Goal: Task Accomplishment & Management: Manage account settings

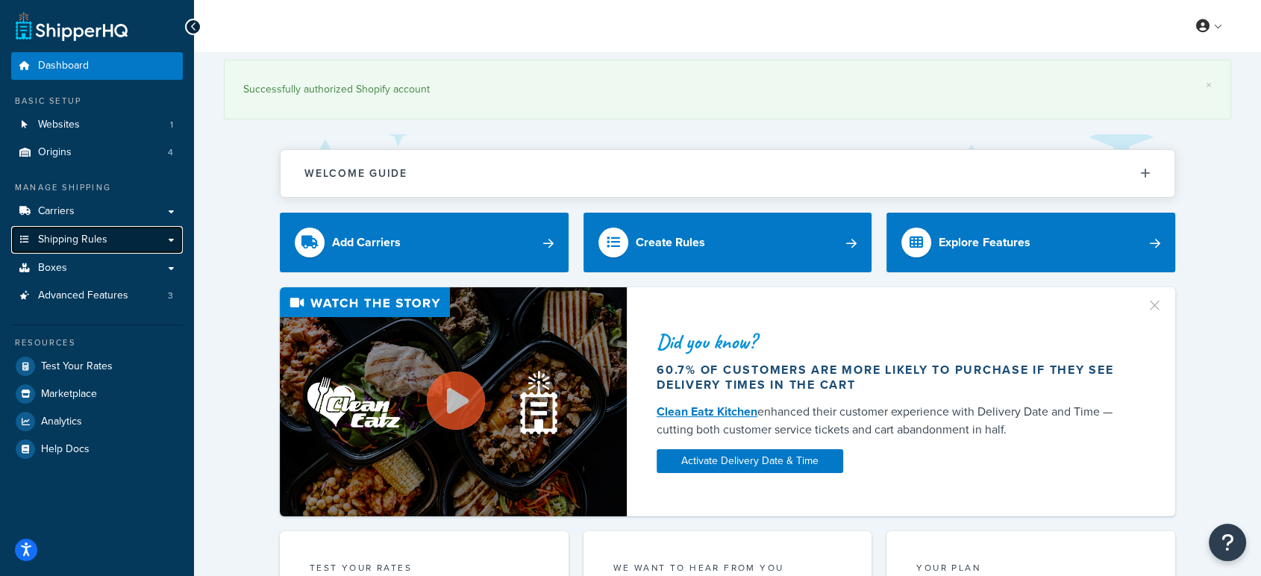
click at [84, 239] on span "Shipping Rules" at bounding box center [72, 240] width 69 height 13
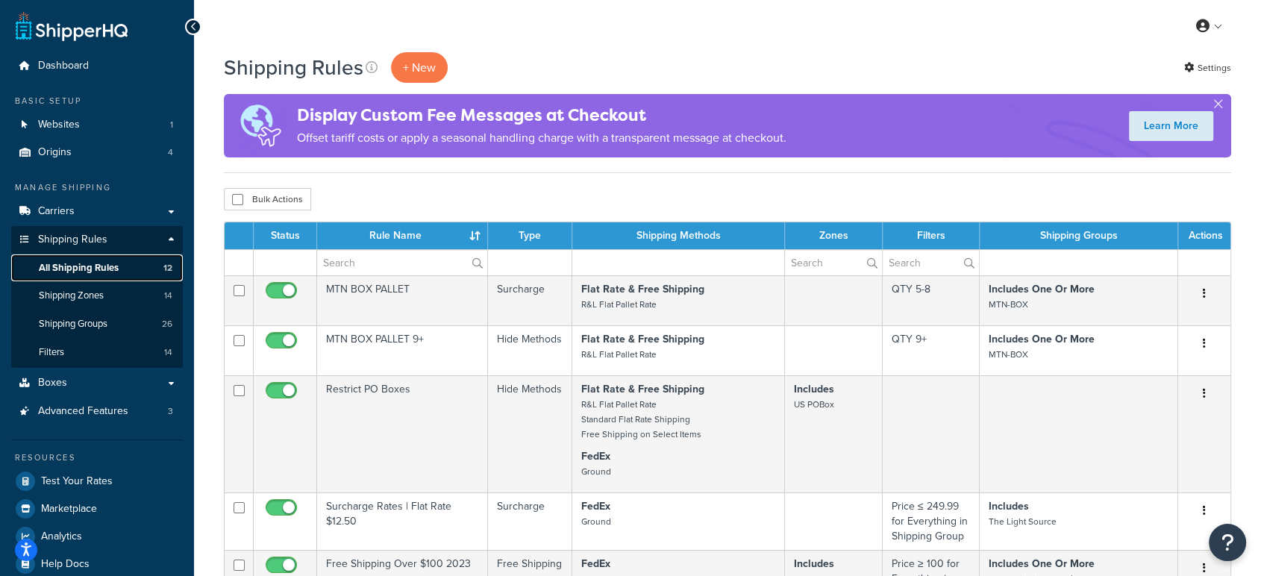
click at [113, 268] on span "All Shipping Rules" at bounding box center [79, 268] width 80 height 13
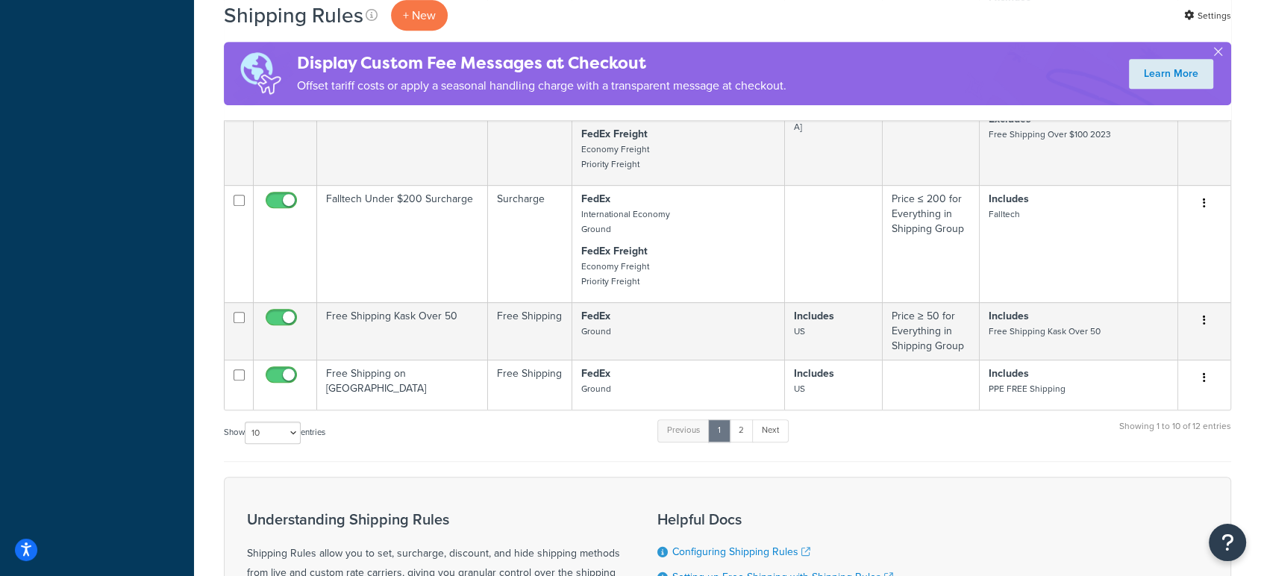
scroll to position [846, 0]
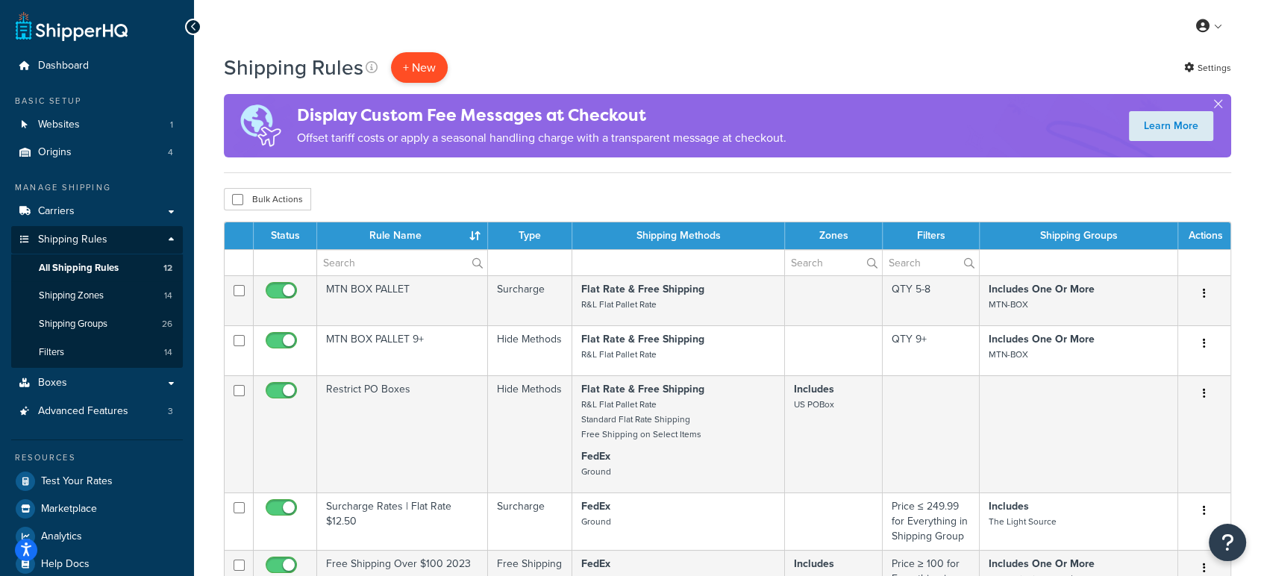
click at [405, 61] on p "+ New" at bounding box center [419, 67] width 57 height 31
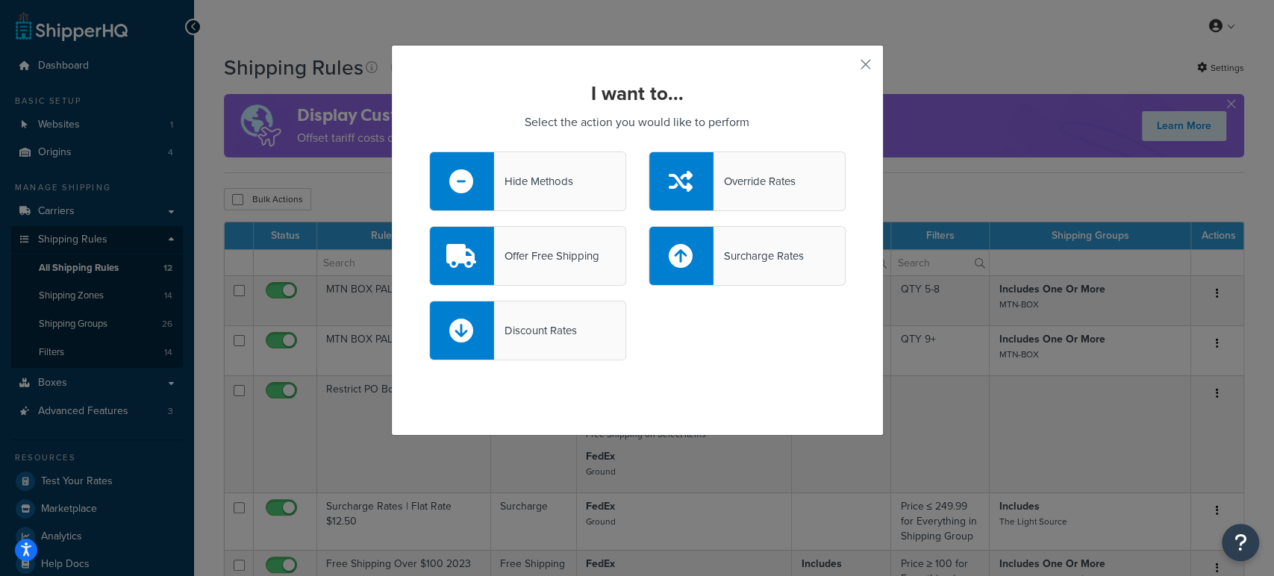
click at [856, 73] on div "I want to... Select the action you would like to perform Hide Methods Override …" at bounding box center [637, 240] width 492 height 391
click at [845, 68] on button "button" at bounding box center [844, 70] width 4 height 4
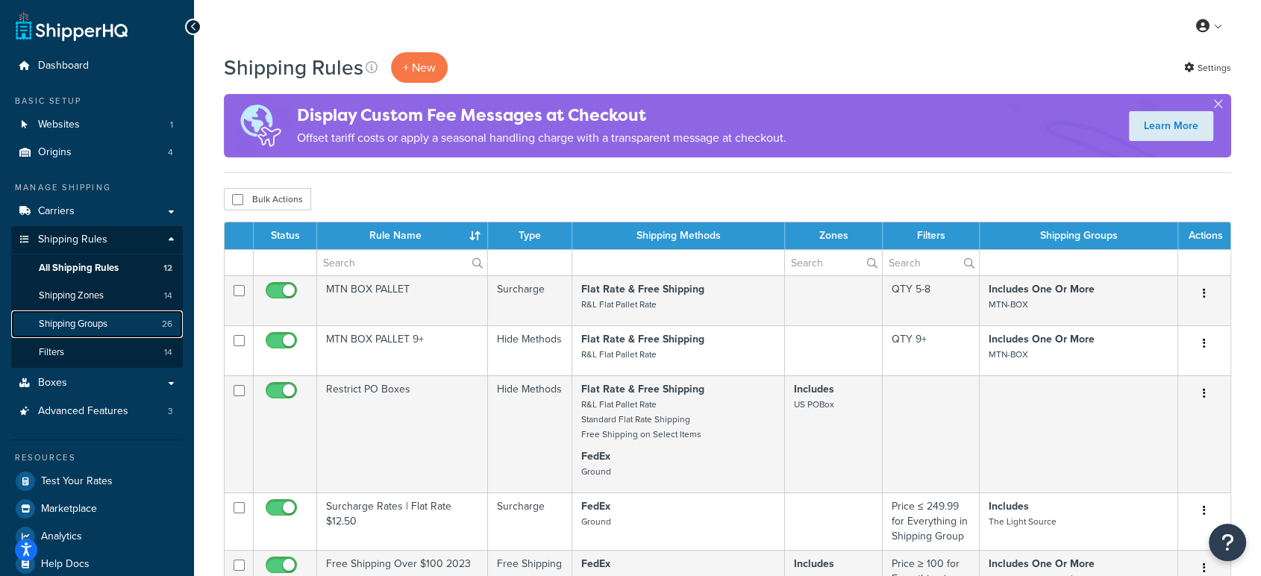
click at [110, 325] on link "Shipping Groups 26" at bounding box center [97, 324] width 172 height 28
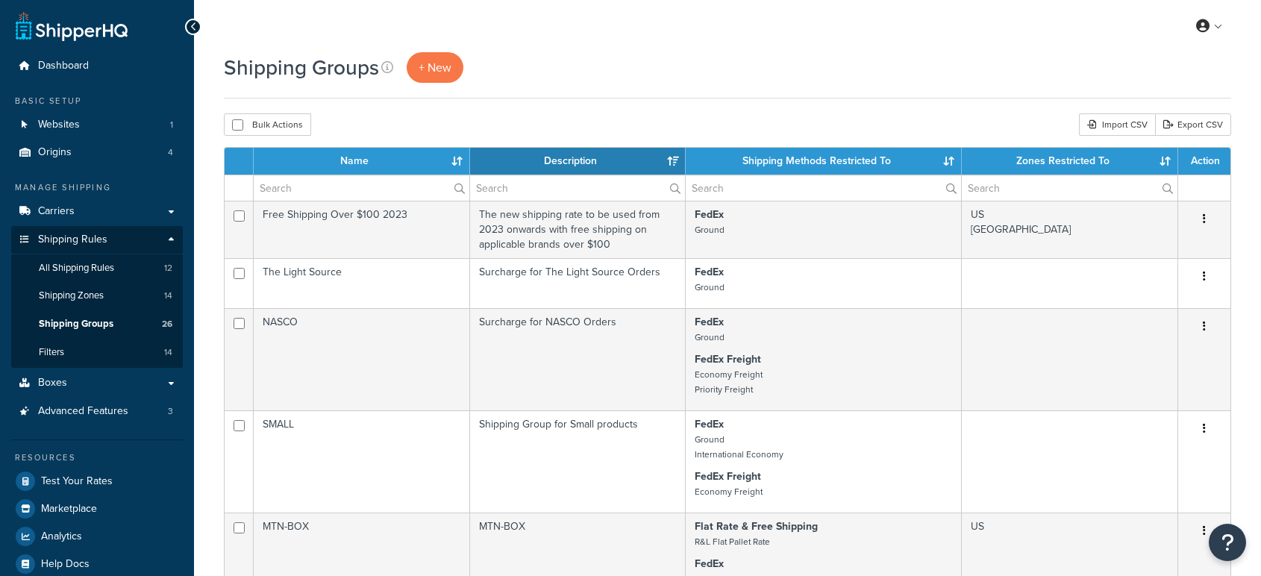
select select "15"
click at [428, 69] on span "+ New" at bounding box center [435, 67] width 33 height 17
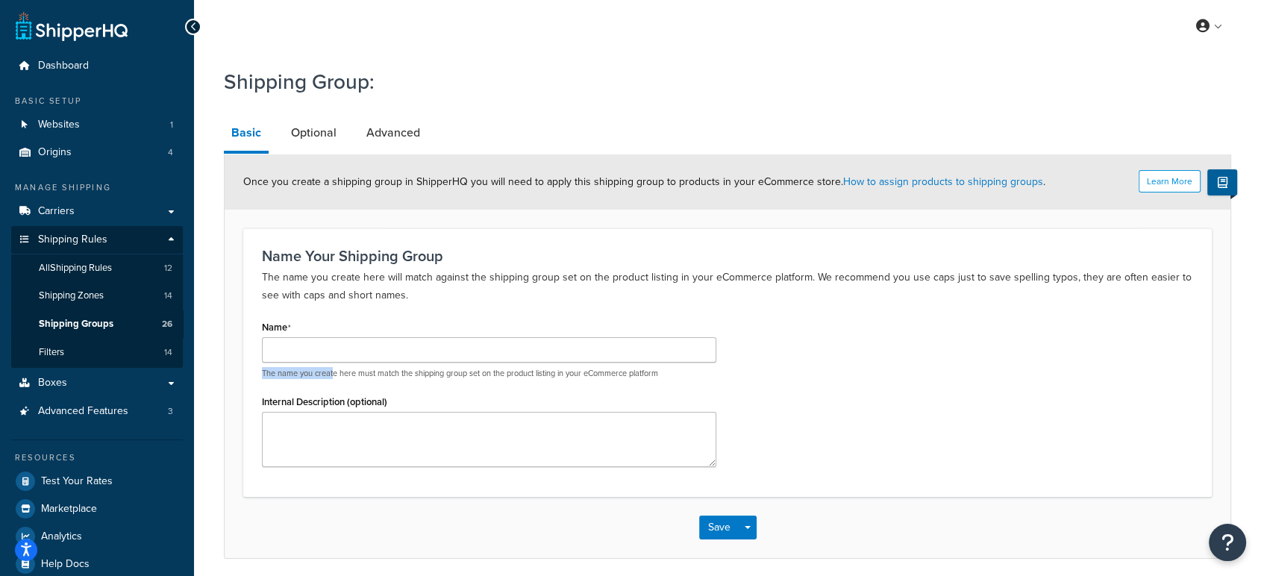
drag, startPoint x: 333, startPoint y: 369, endPoint x: 372, endPoint y: 345, distance: 45.6
click at [372, 345] on div "The name you create here must match the shipping group set on the product listi…" at bounding box center [489, 358] width 454 height 42
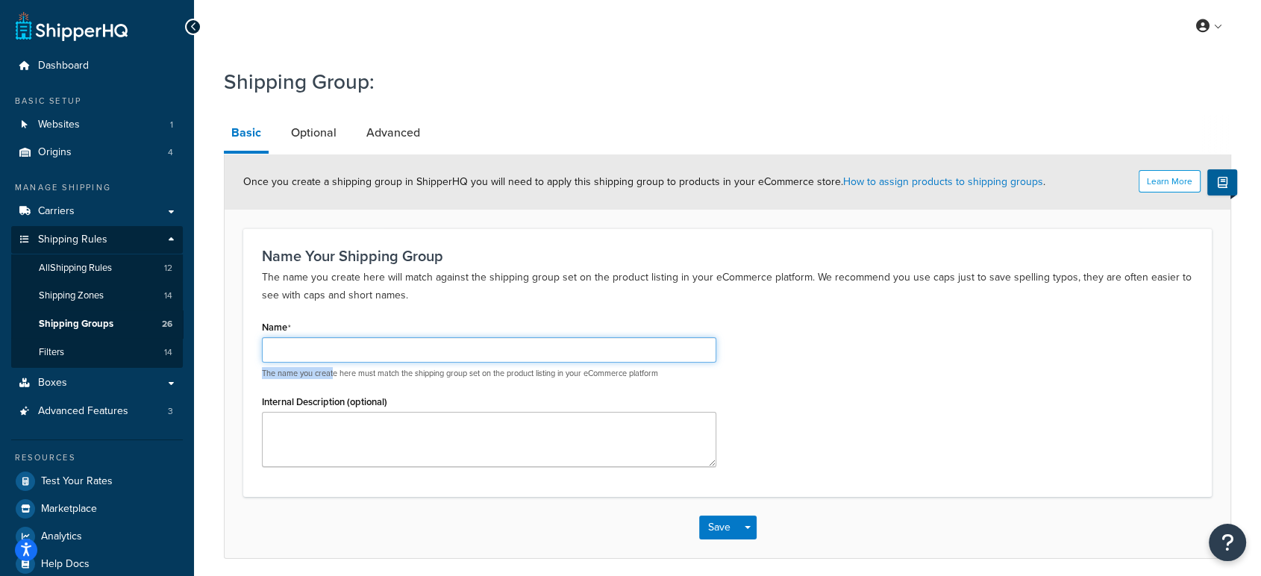
click at [372, 345] on input "Name" at bounding box center [489, 349] width 454 height 25
type input "US_Doughty"
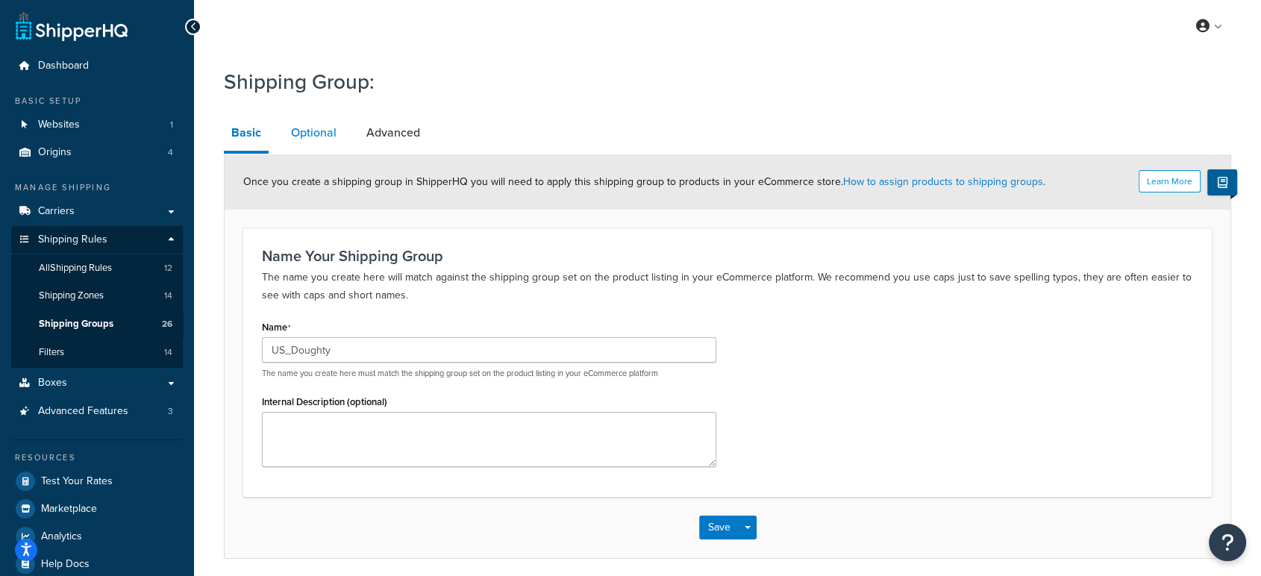
click at [318, 122] on link "Optional" at bounding box center [314, 133] width 60 height 36
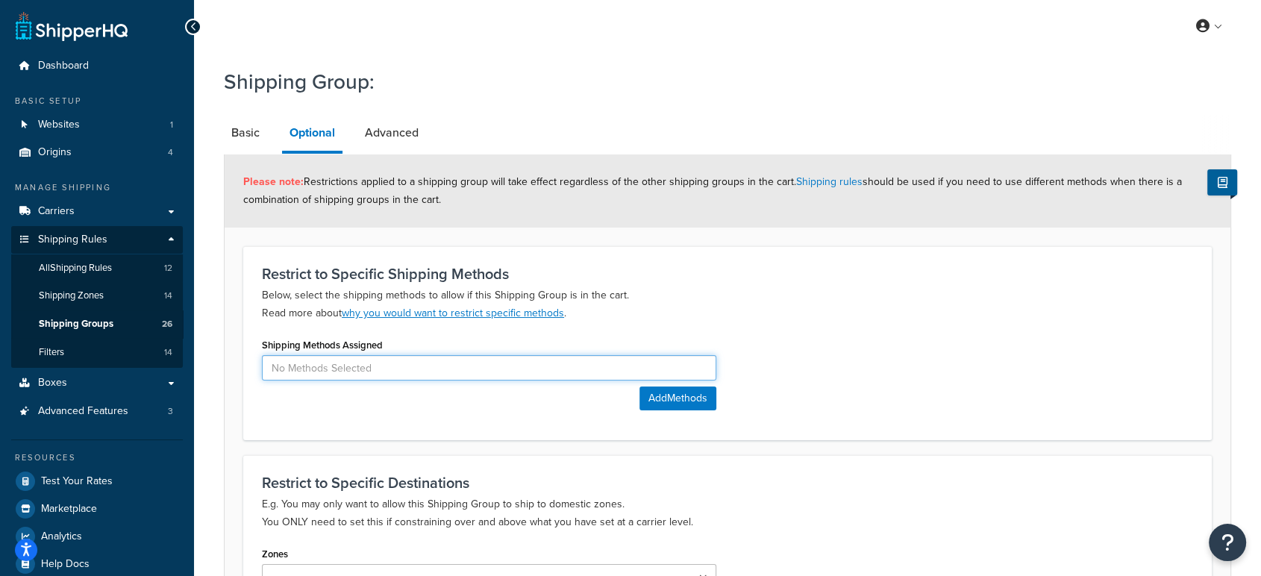
click at [370, 377] on input at bounding box center [489, 367] width 454 height 25
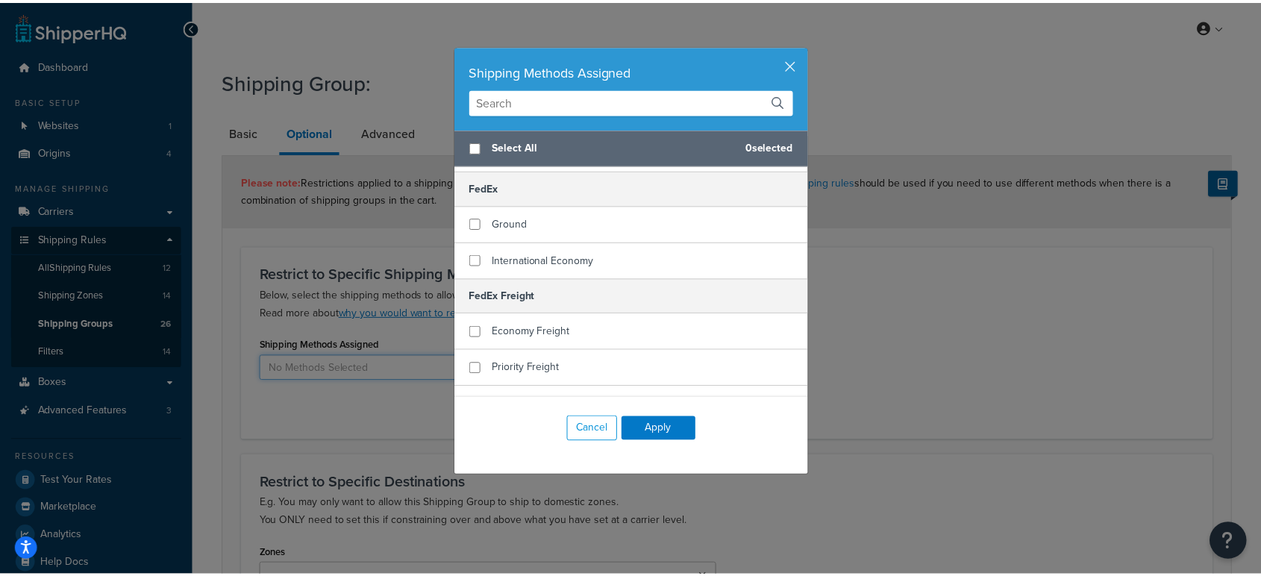
scroll to position [162, 0]
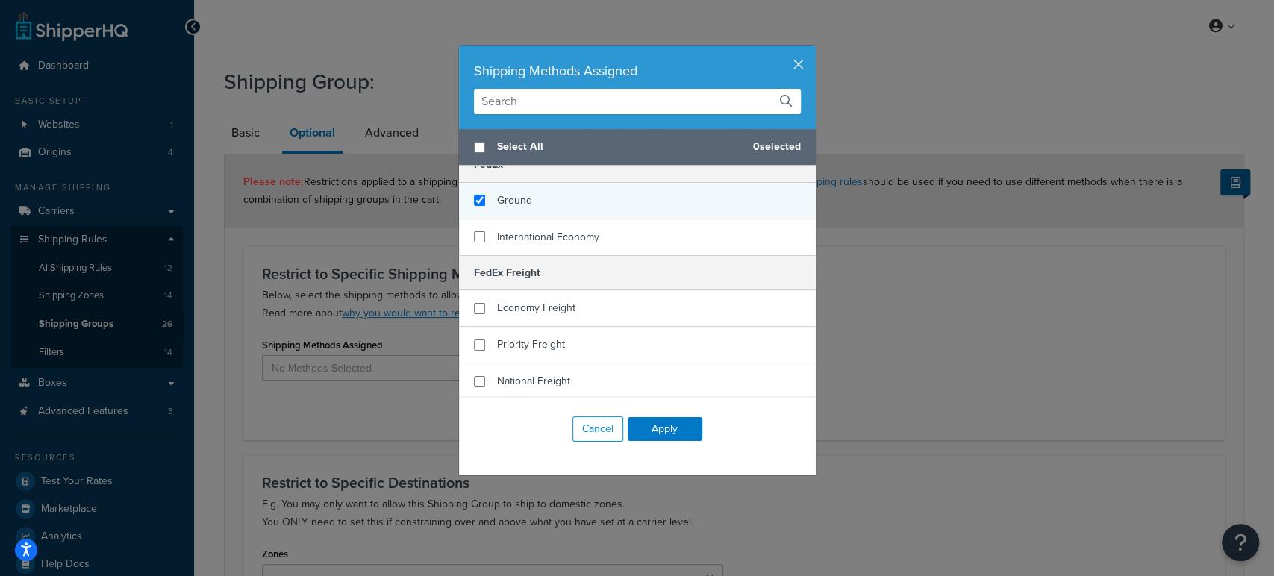
checkbox input "true"
click at [579, 210] on div "Ground" at bounding box center [637, 201] width 357 height 37
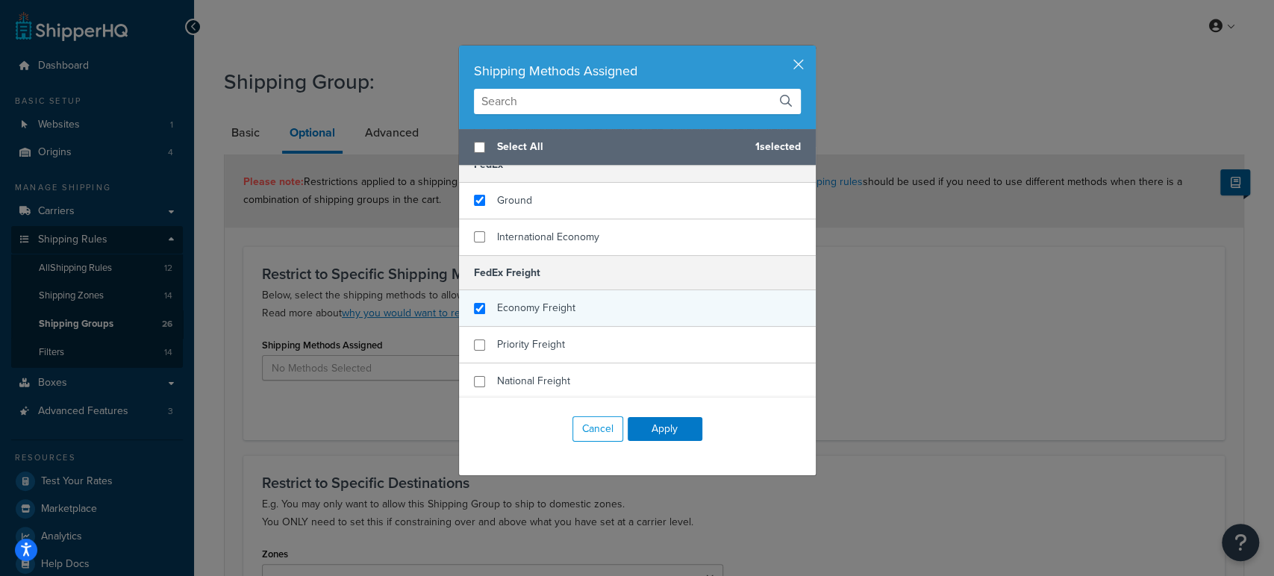
checkbox input "true"
click at [541, 310] on span "Economy Freight" at bounding box center [536, 308] width 78 height 16
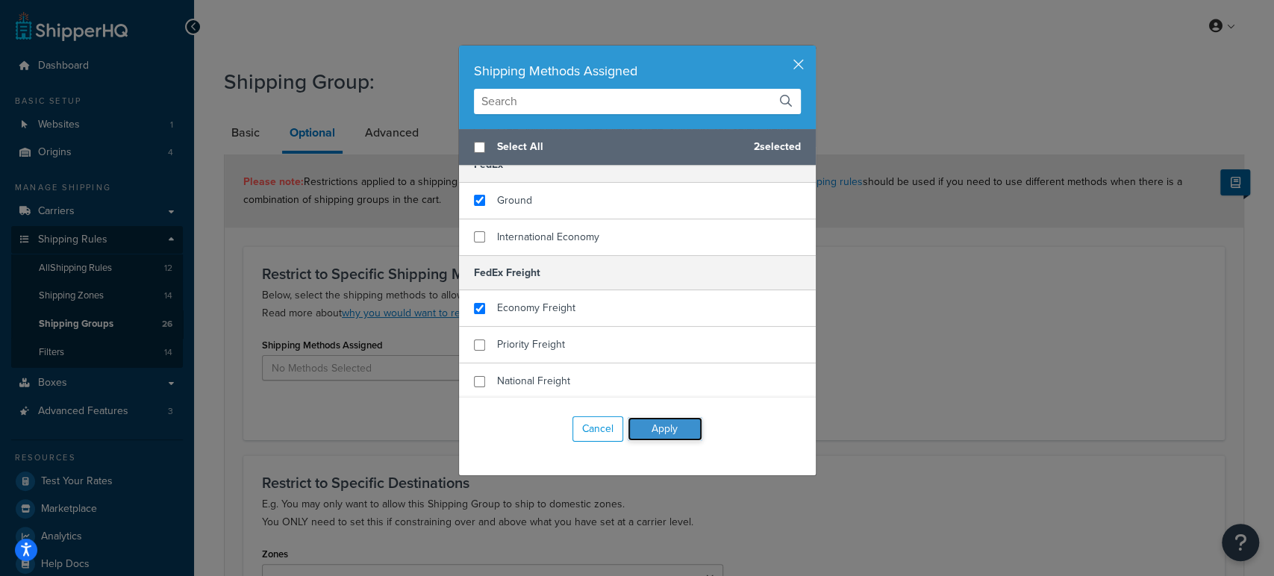
click at [658, 430] on button "Apply" at bounding box center [664, 429] width 75 height 24
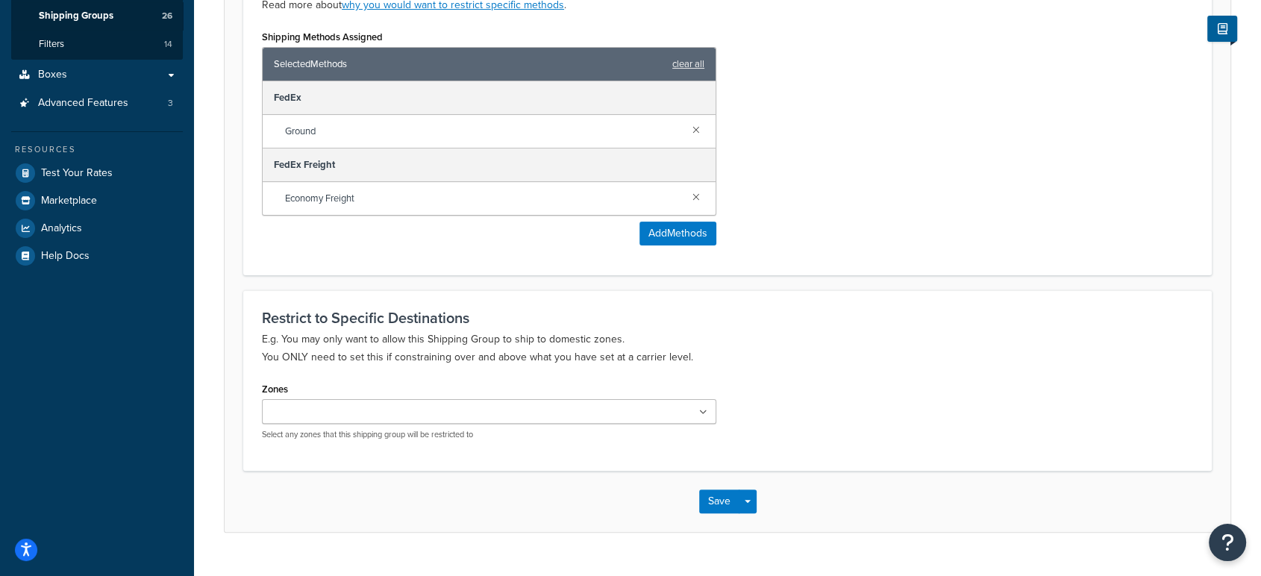
scroll to position [312, 0]
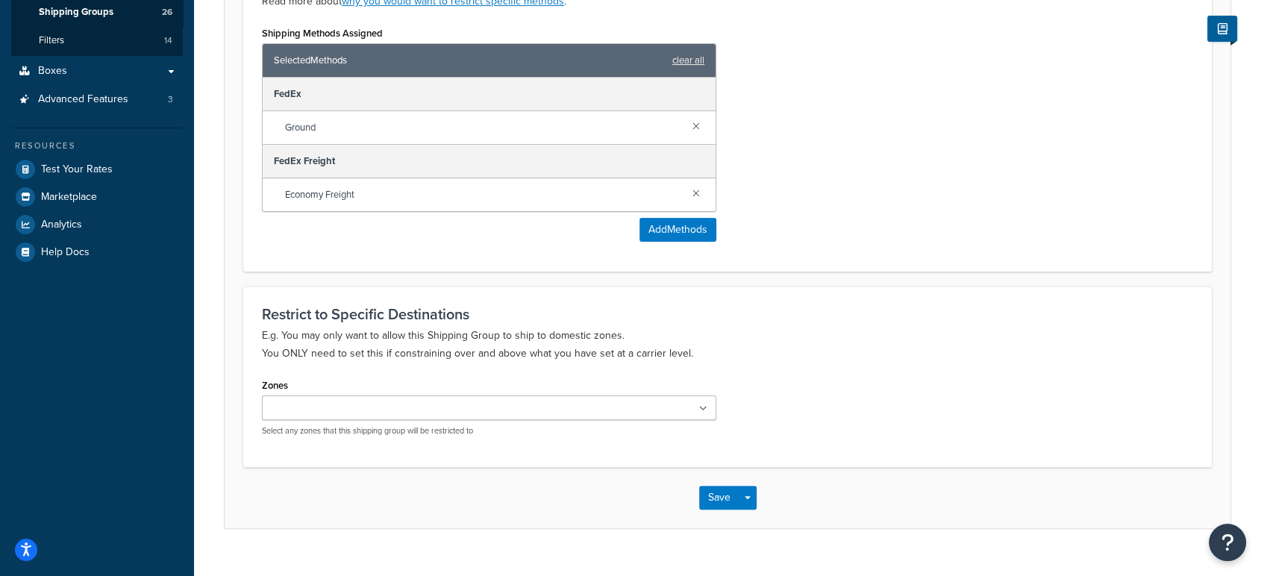
click at [442, 419] on div "US 48 US APO US R&L-132 R&L-Illinois R&L-NC R&L-Florida R&L-Texas Canada Mexico…" at bounding box center [489, 415] width 454 height 41
click at [478, 402] on ul at bounding box center [489, 407] width 454 height 25
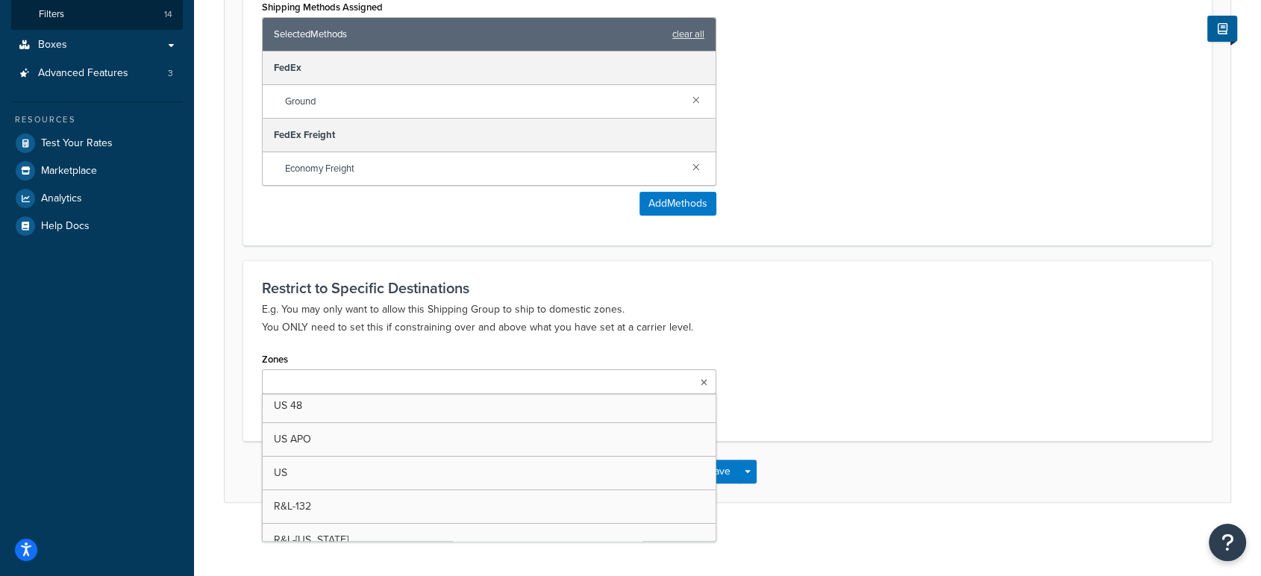
scroll to position [0, 0]
click at [675, 211] on button "Add Methods" at bounding box center [677, 204] width 77 height 24
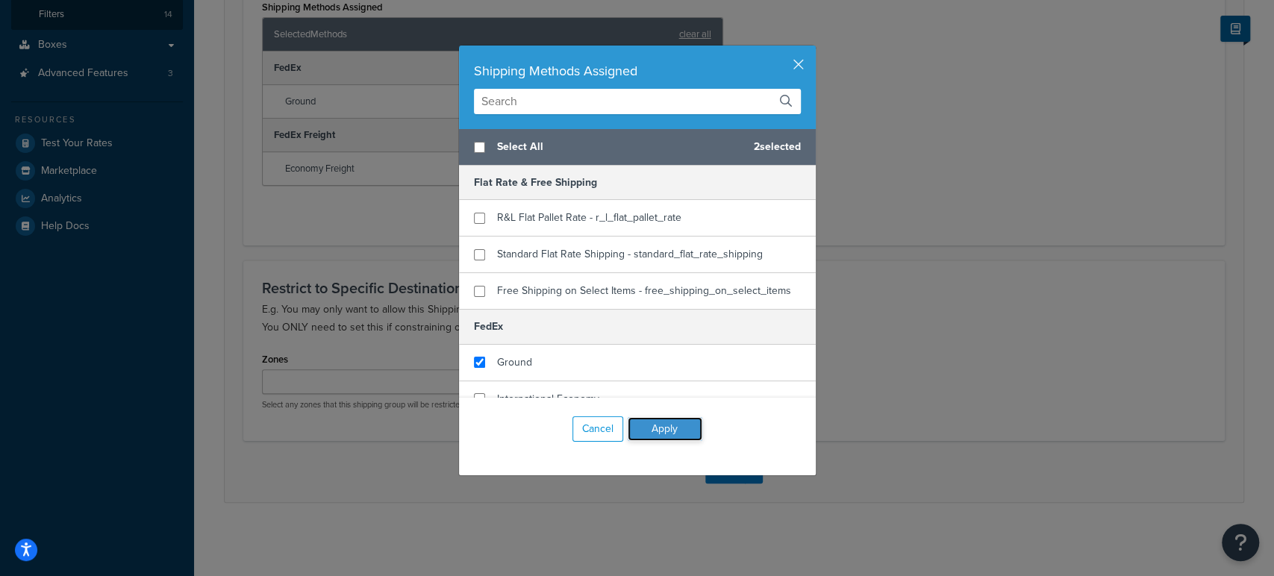
click at [653, 438] on button "Apply" at bounding box center [664, 429] width 75 height 24
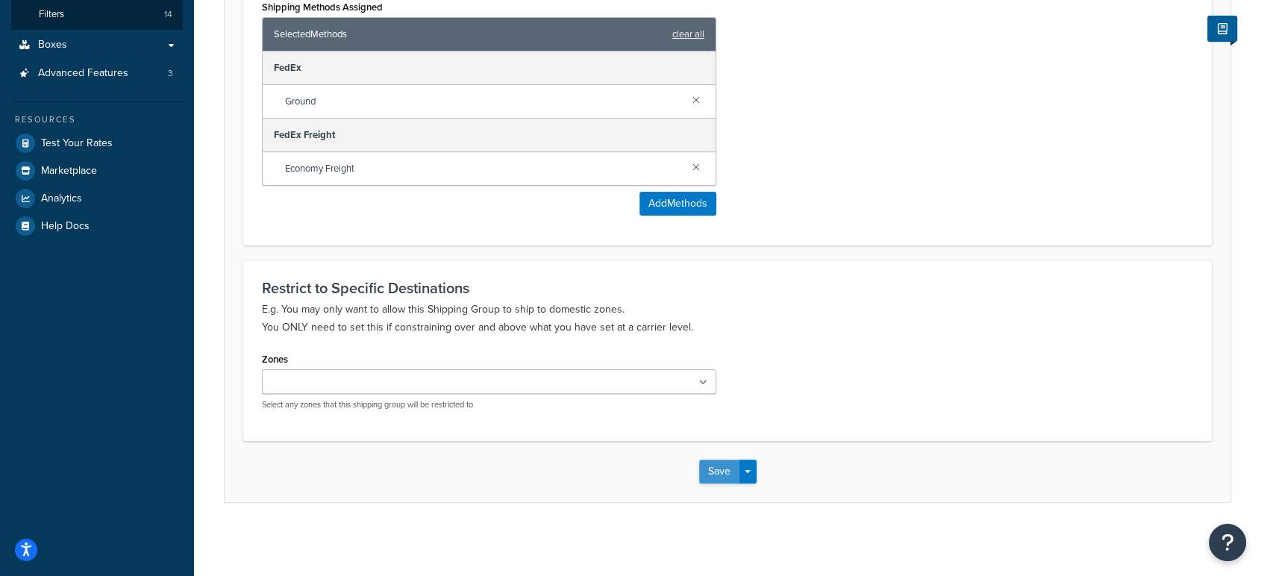
click at [736, 480] on button "Save" at bounding box center [719, 472] width 40 height 24
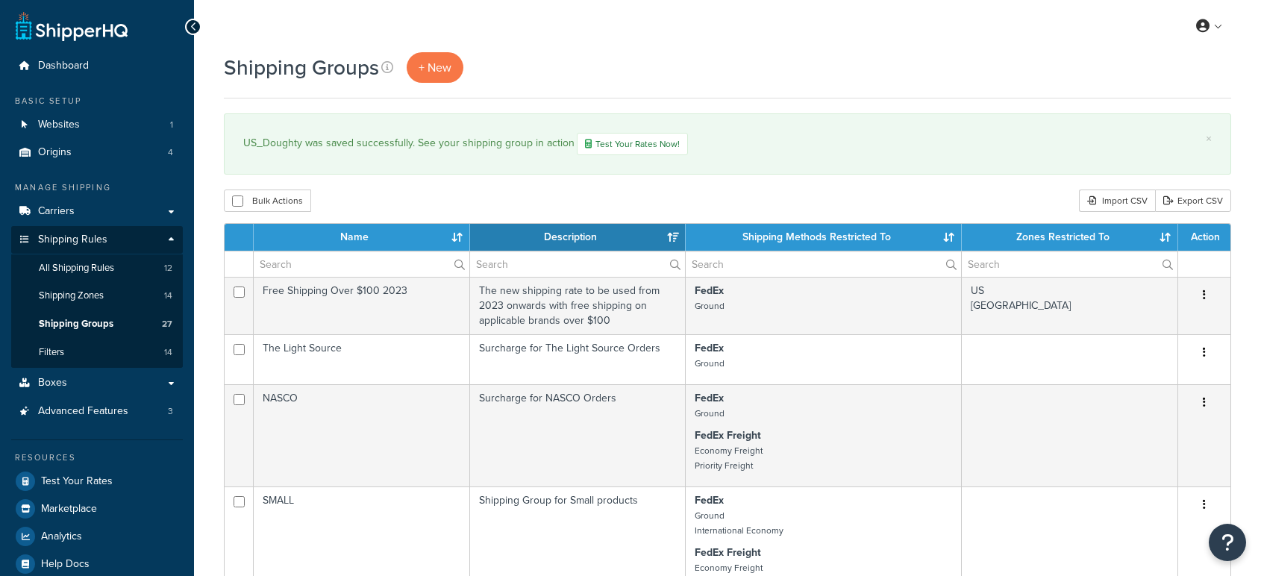
select select "15"
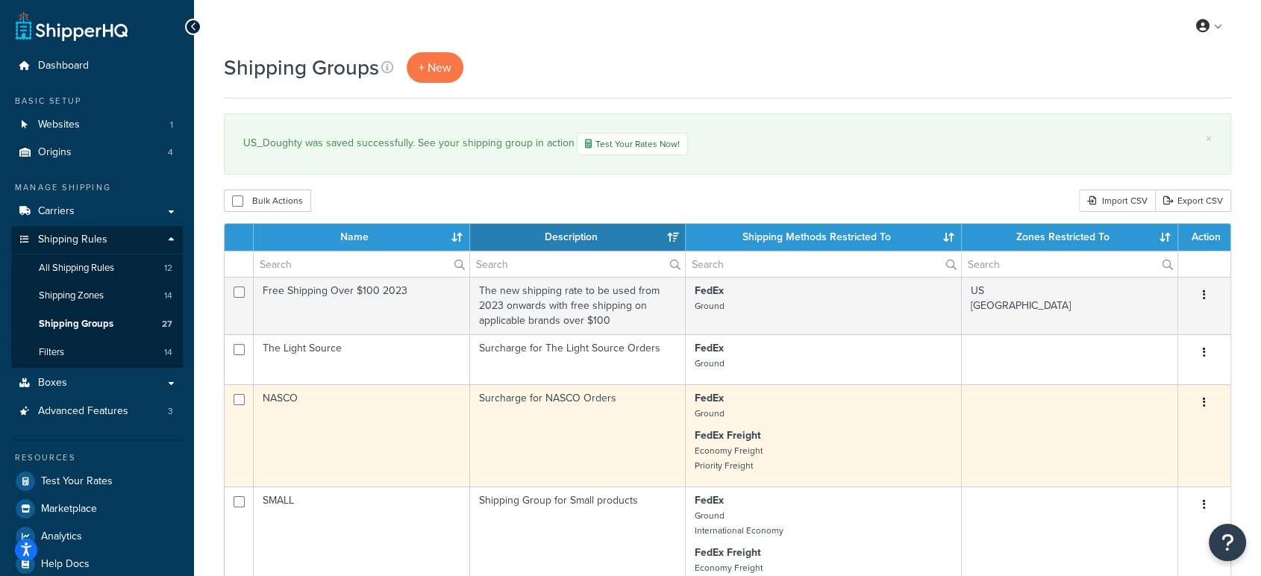
click at [277, 404] on td "NASCO" at bounding box center [362, 435] width 216 height 102
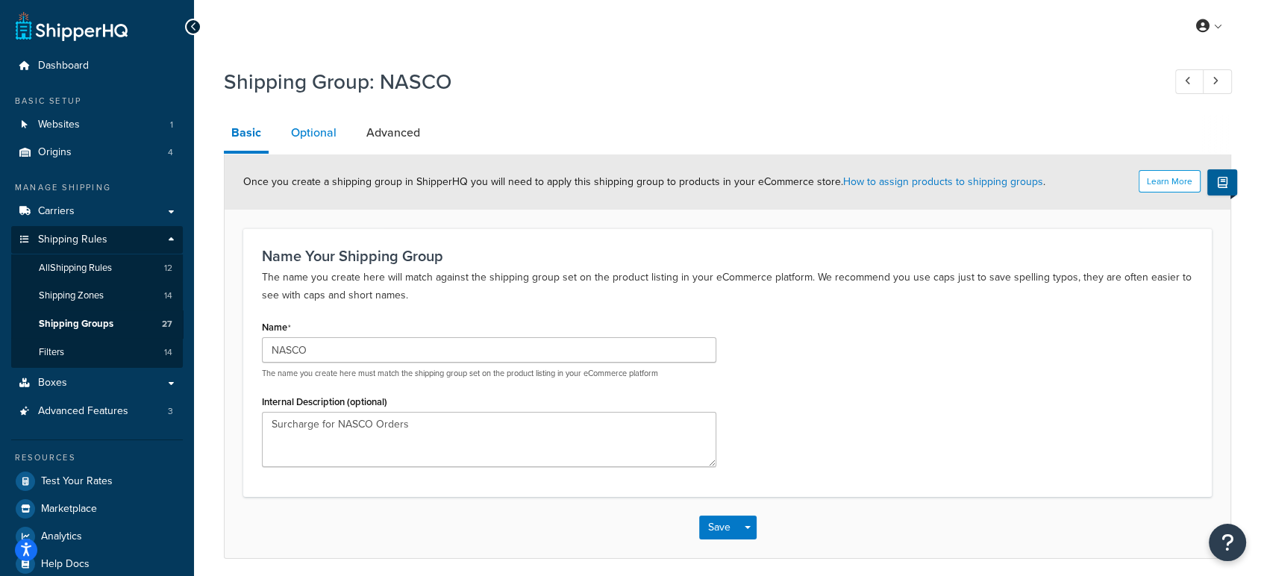
click at [322, 124] on link "Optional" at bounding box center [314, 133] width 60 height 36
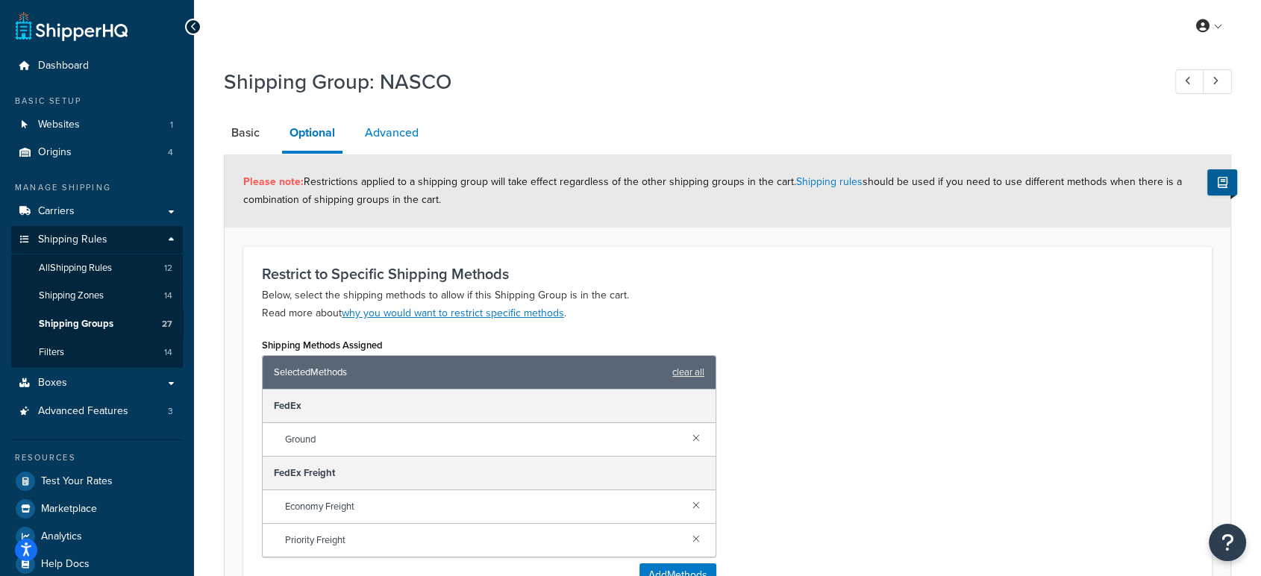
click at [407, 126] on link "Advanced" at bounding box center [391, 133] width 69 height 36
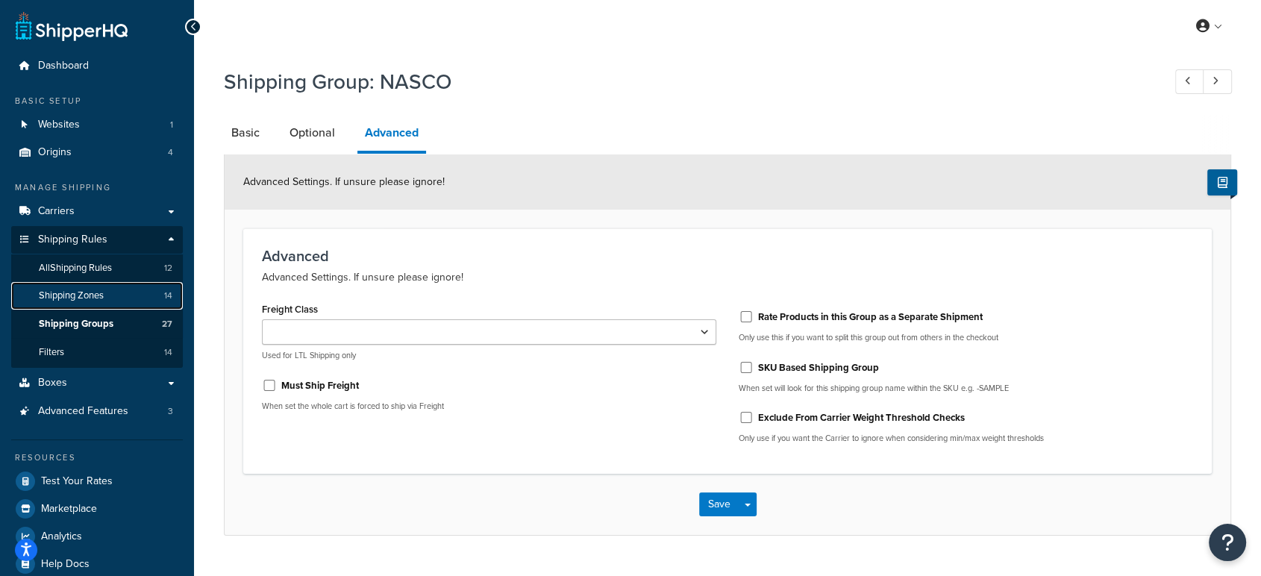
click at [95, 286] on link "Shipping Zones 14" at bounding box center [97, 296] width 172 height 28
click at [126, 319] on link "Shipping Groups 27" at bounding box center [97, 324] width 172 height 28
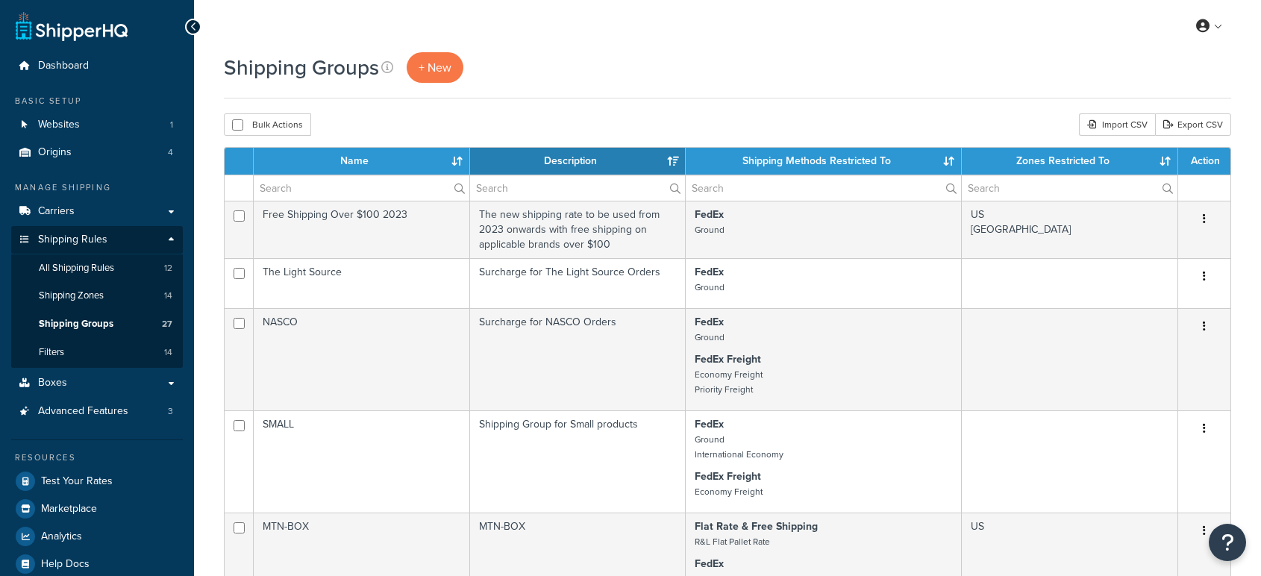
select select "15"
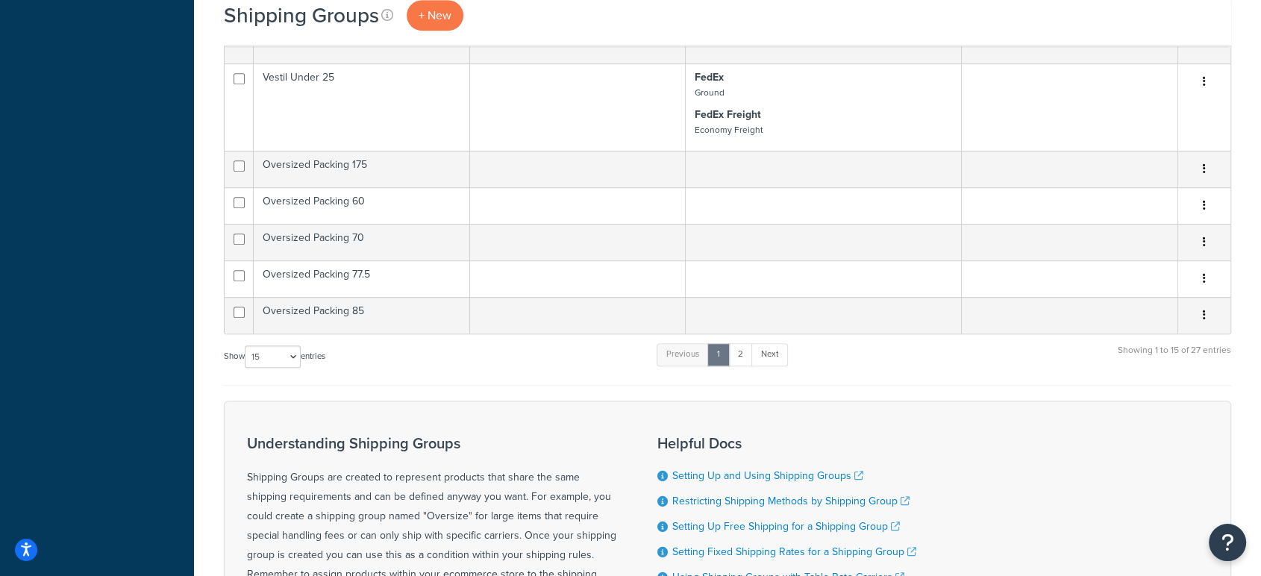
scroll to position [885, 0]
click at [747, 351] on link "2" at bounding box center [740, 355] width 25 height 22
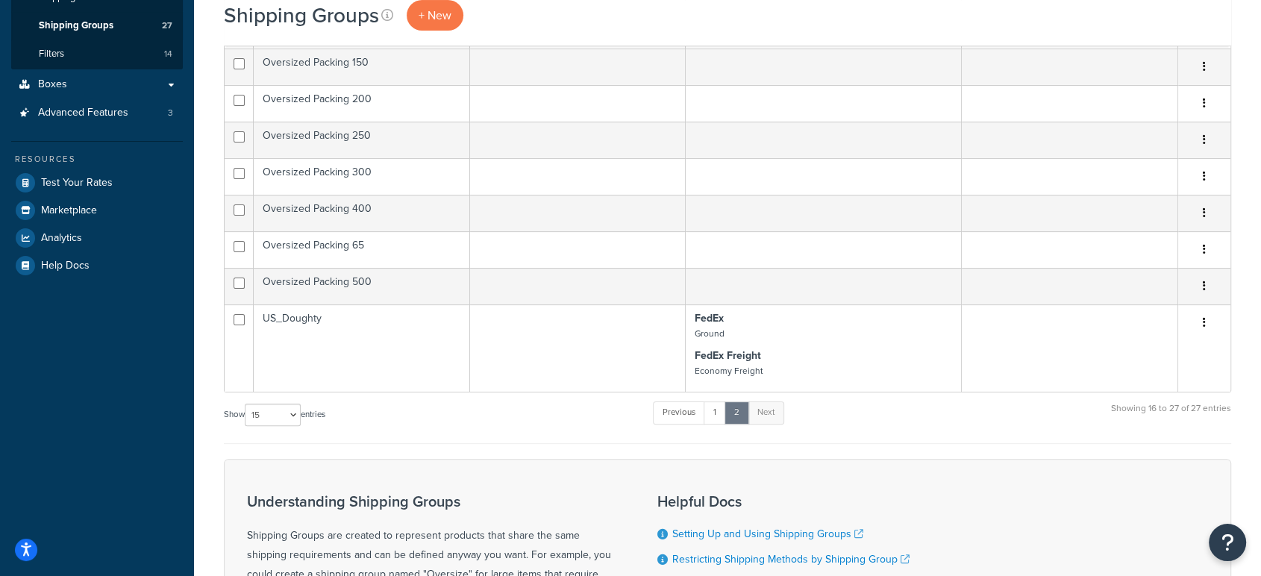
scroll to position [294, 0]
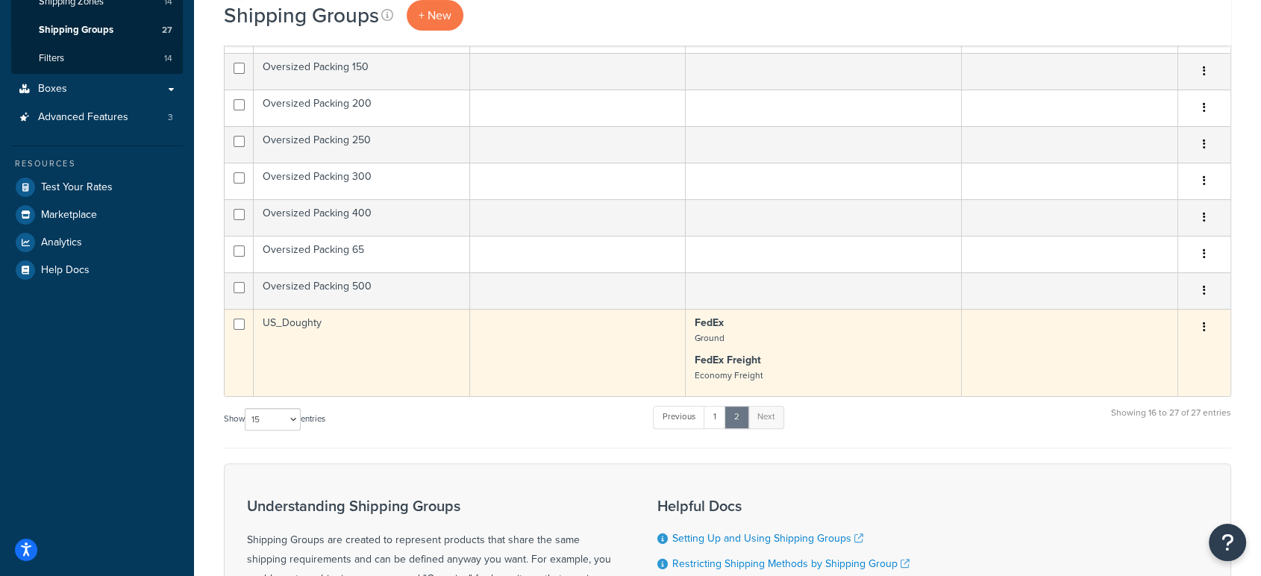
click at [313, 324] on td "US_Doughty" at bounding box center [362, 352] width 216 height 87
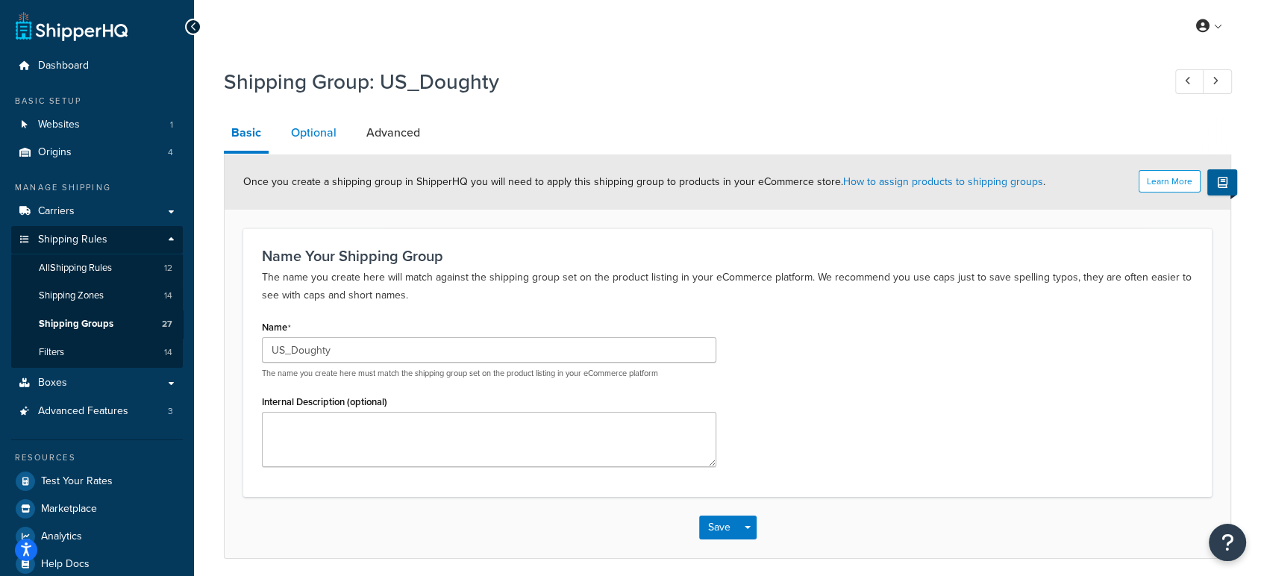
click at [311, 120] on link "Optional" at bounding box center [314, 133] width 60 height 36
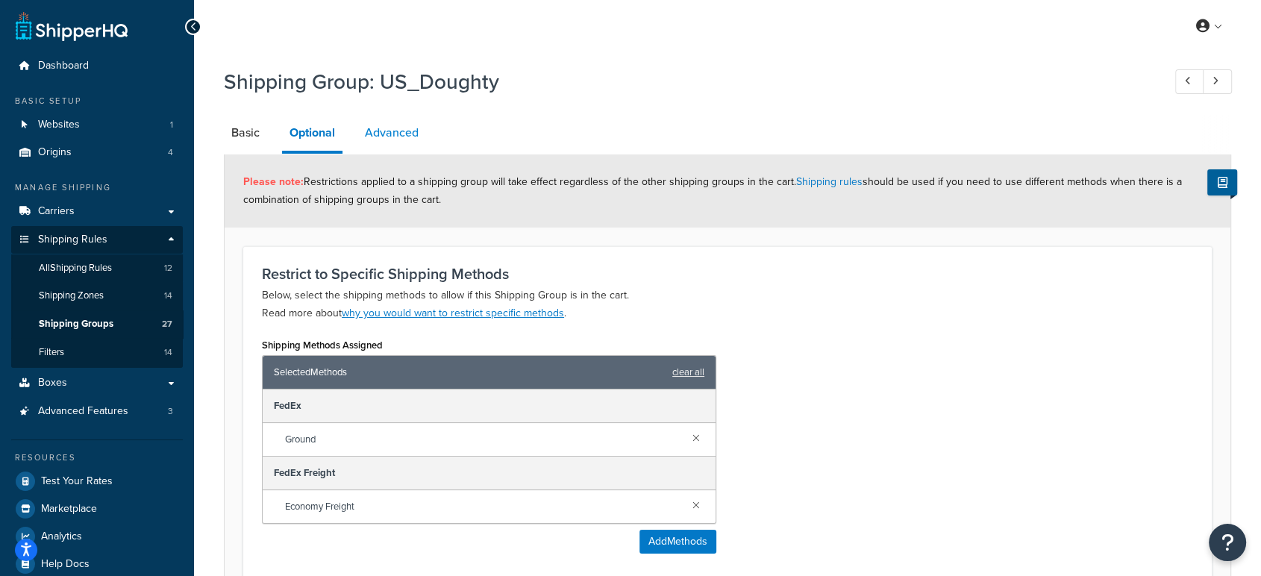
click at [389, 124] on link "Advanced" at bounding box center [391, 133] width 69 height 36
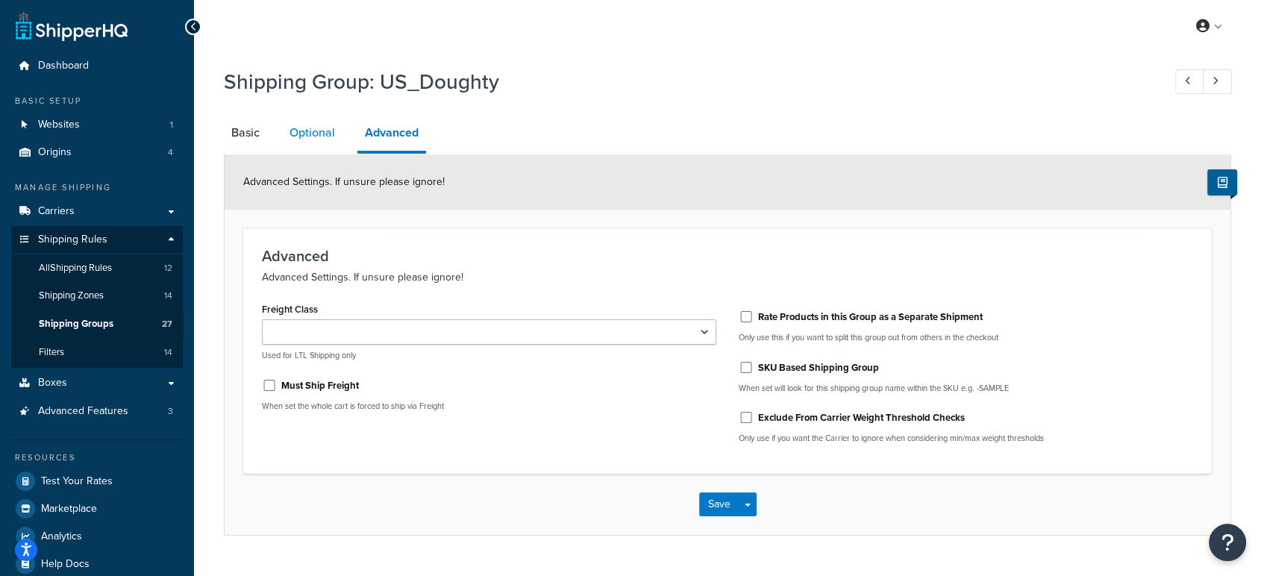
click at [317, 121] on link "Optional" at bounding box center [312, 133] width 60 height 36
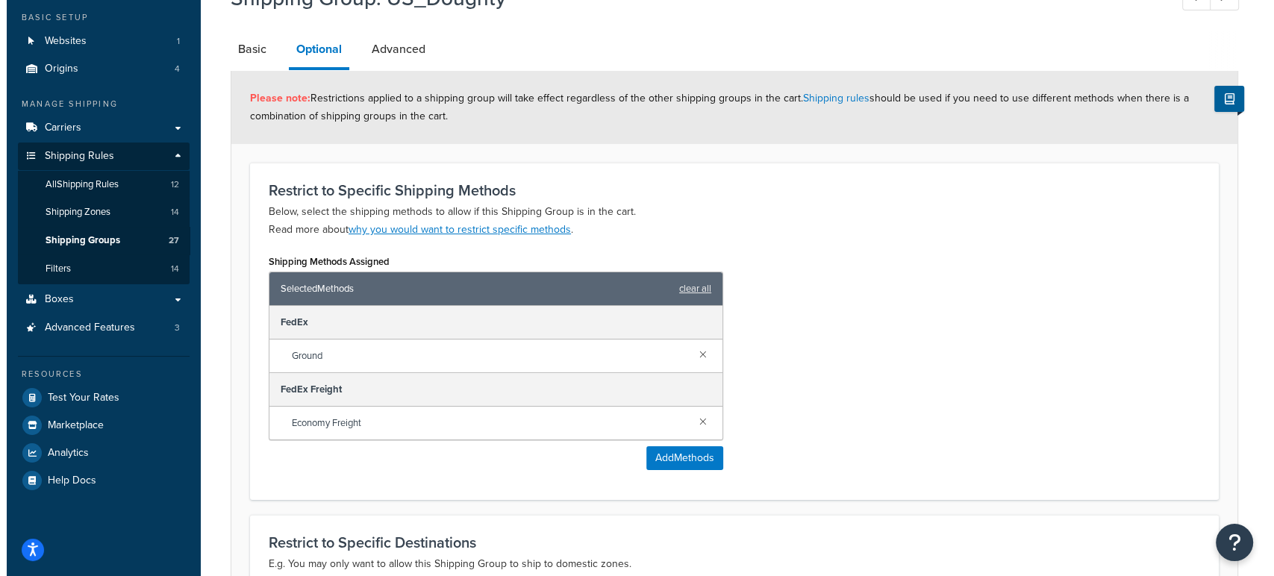
scroll to position [91, 0]
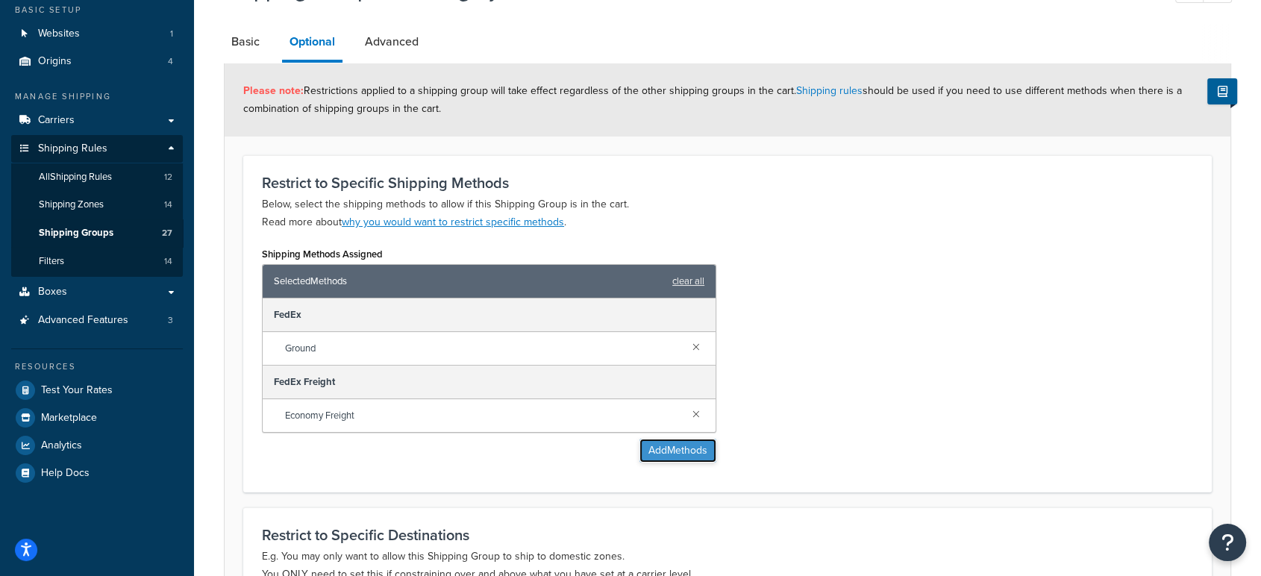
click at [686, 451] on button "Add Methods" at bounding box center [677, 451] width 77 height 24
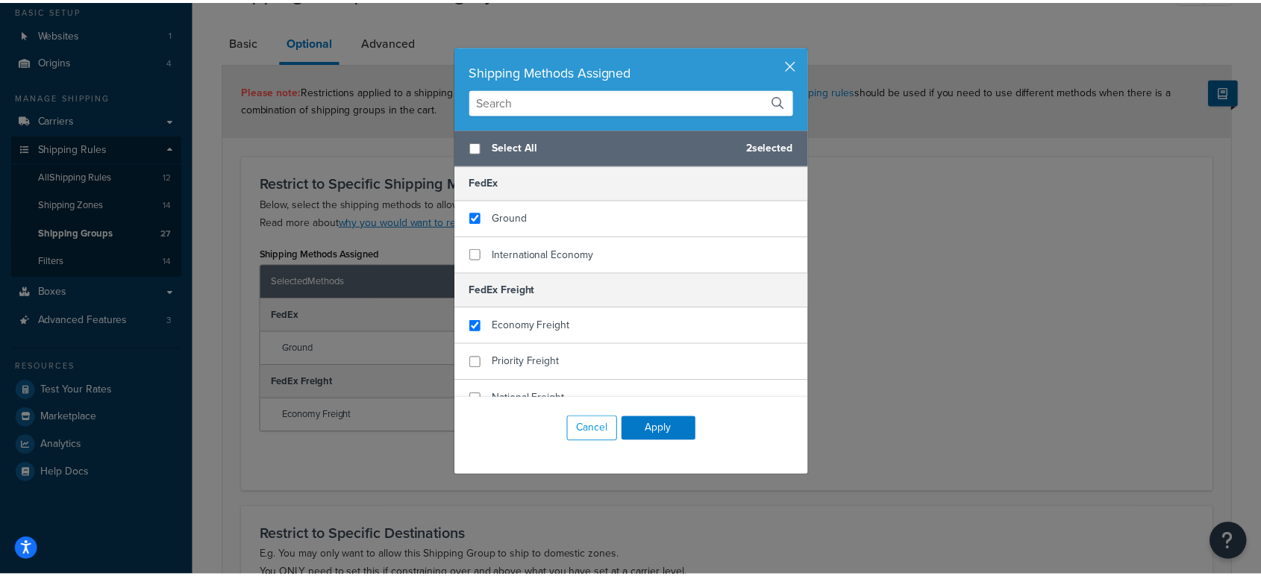
scroll to position [162, 0]
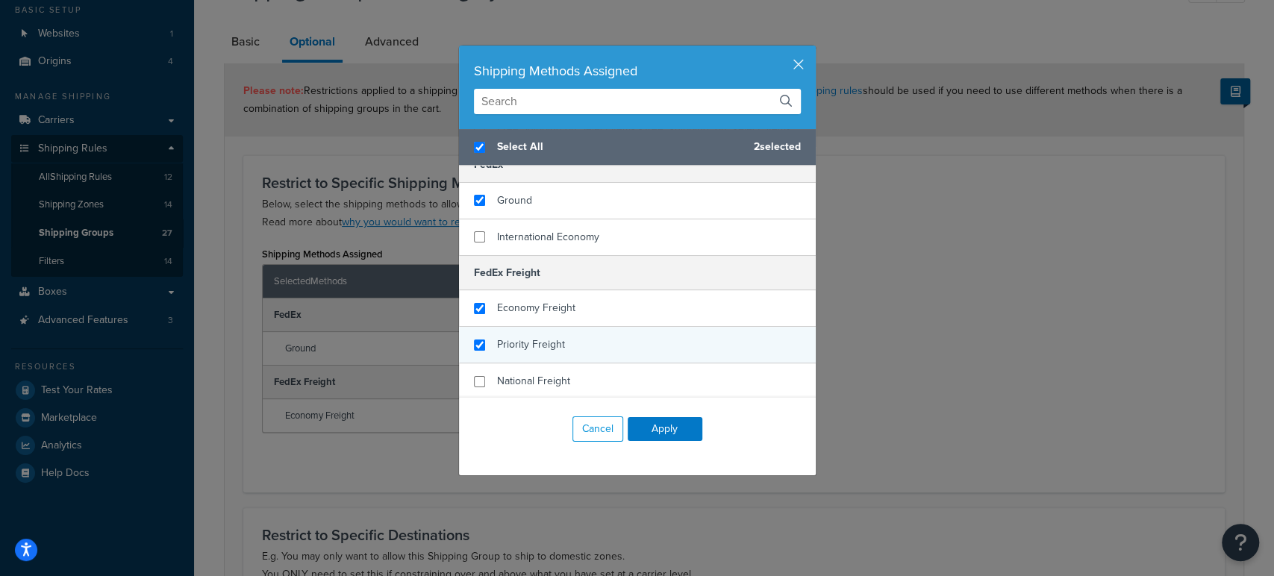
checkbox input "true"
click at [530, 328] on div "Priority Freight" at bounding box center [637, 345] width 357 height 37
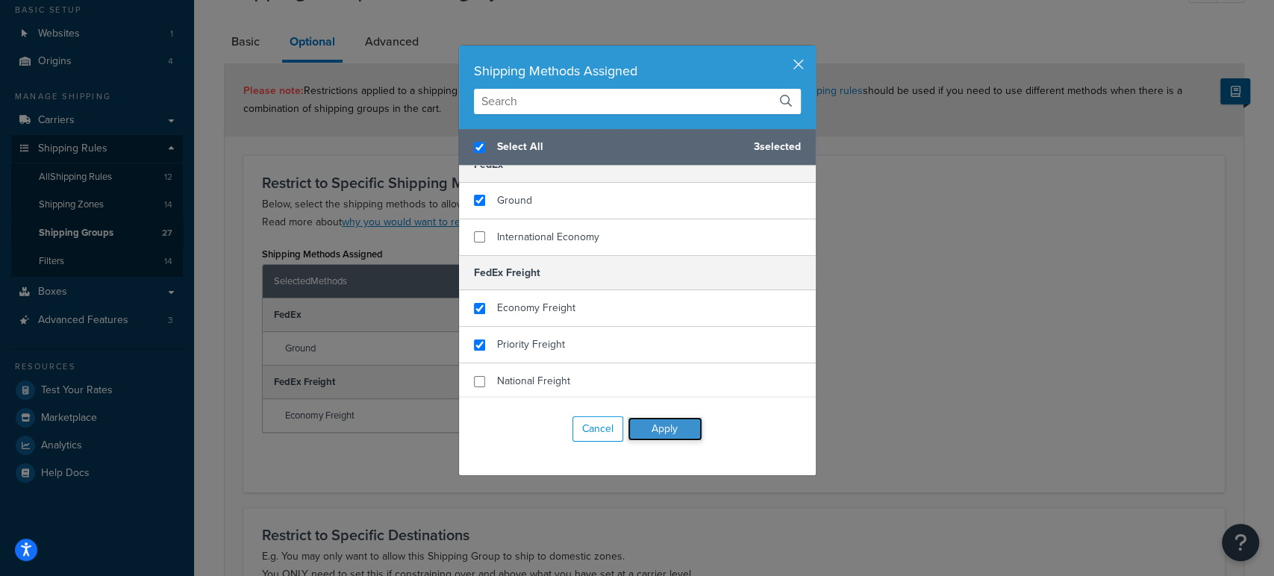
click at [660, 418] on button "Apply" at bounding box center [664, 429] width 75 height 24
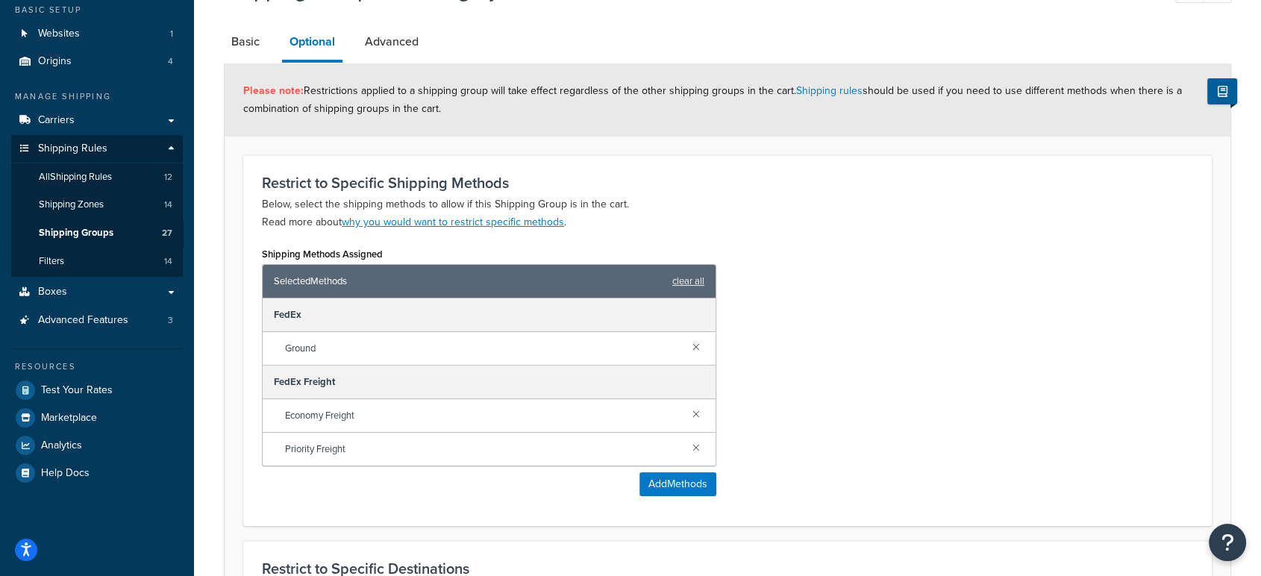
scroll to position [371, 0]
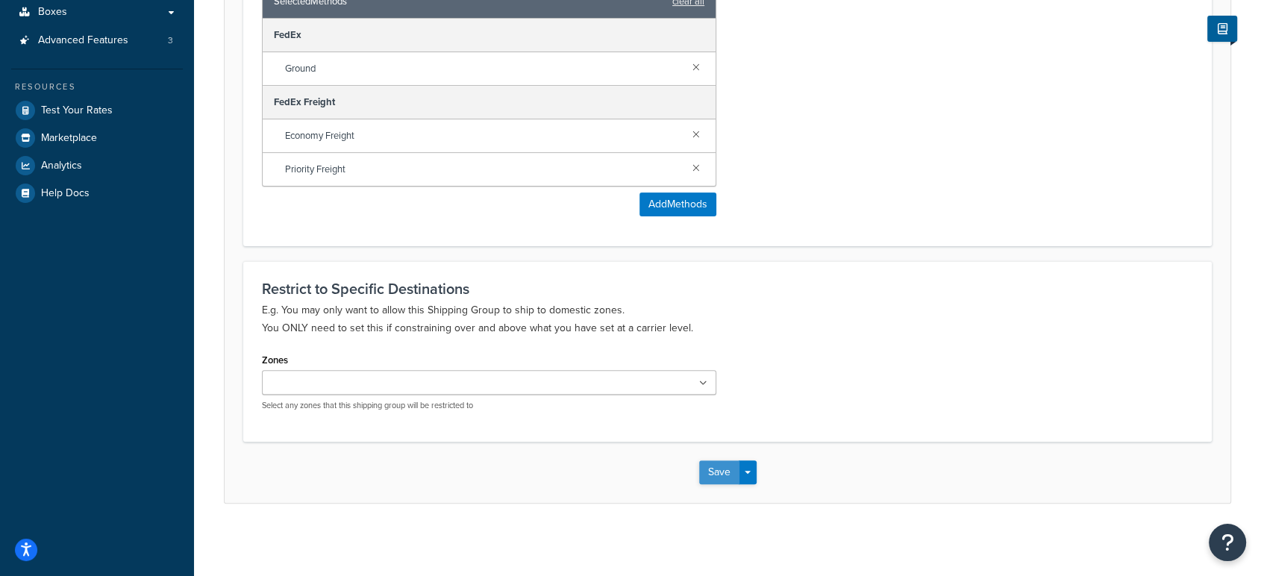
click at [725, 470] on button "Save" at bounding box center [719, 472] width 40 height 24
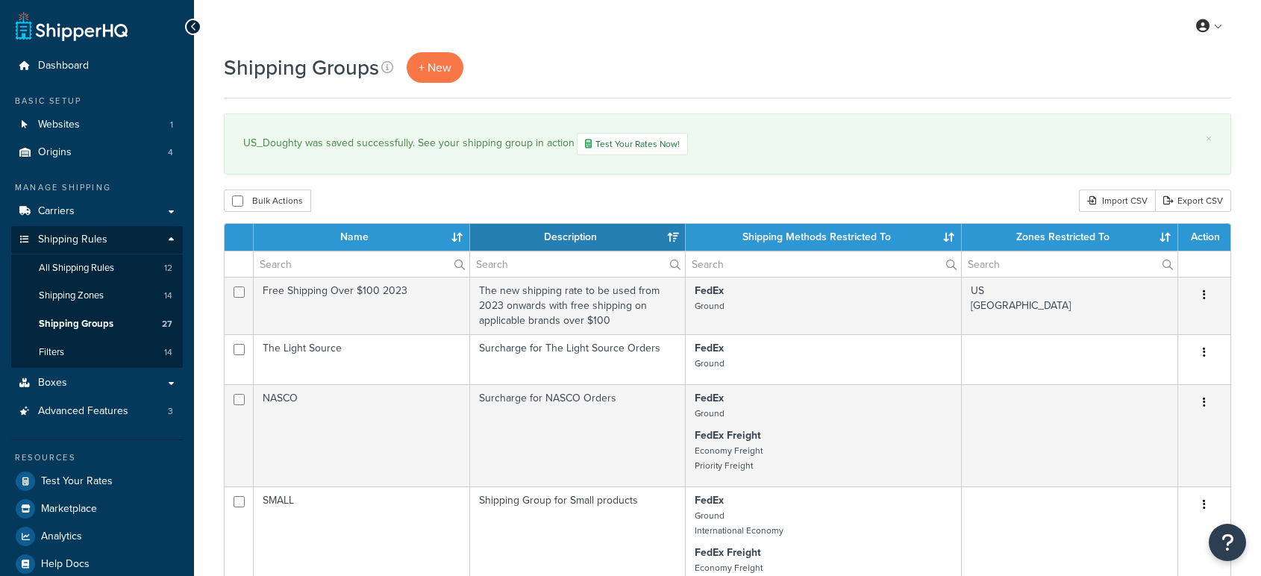
select select "15"
click at [112, 273] on span "All Shipping Rules" at bounding box center [76, 268] width 75 height 13
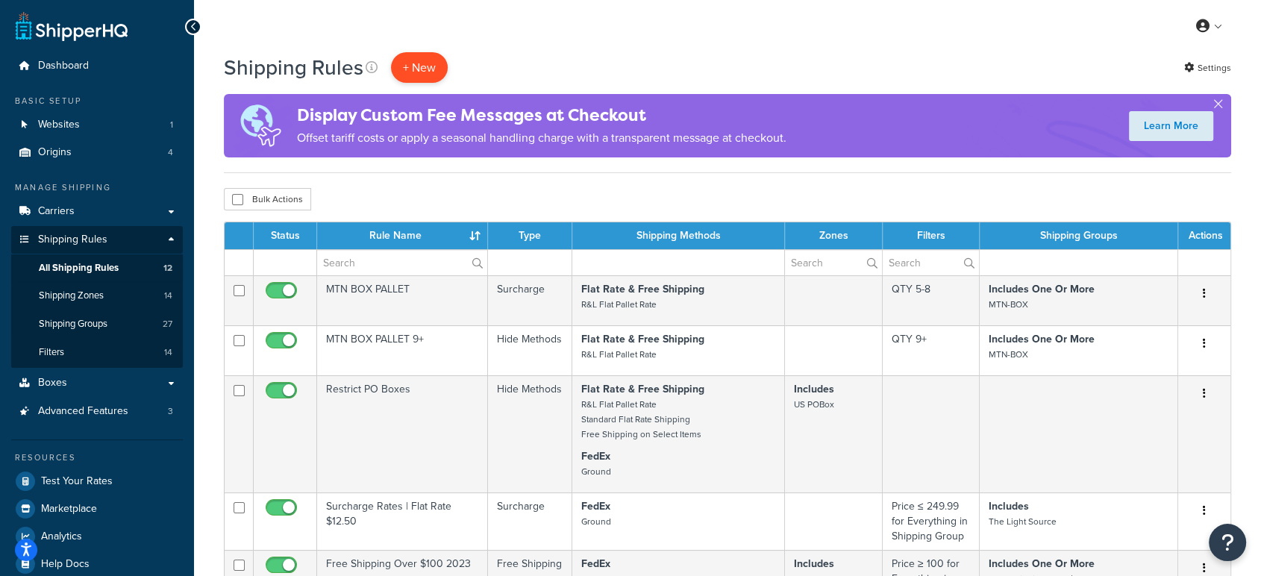
click at [423, 76] on p "+ New" at bounding box center [419, 67] width 57 height 31
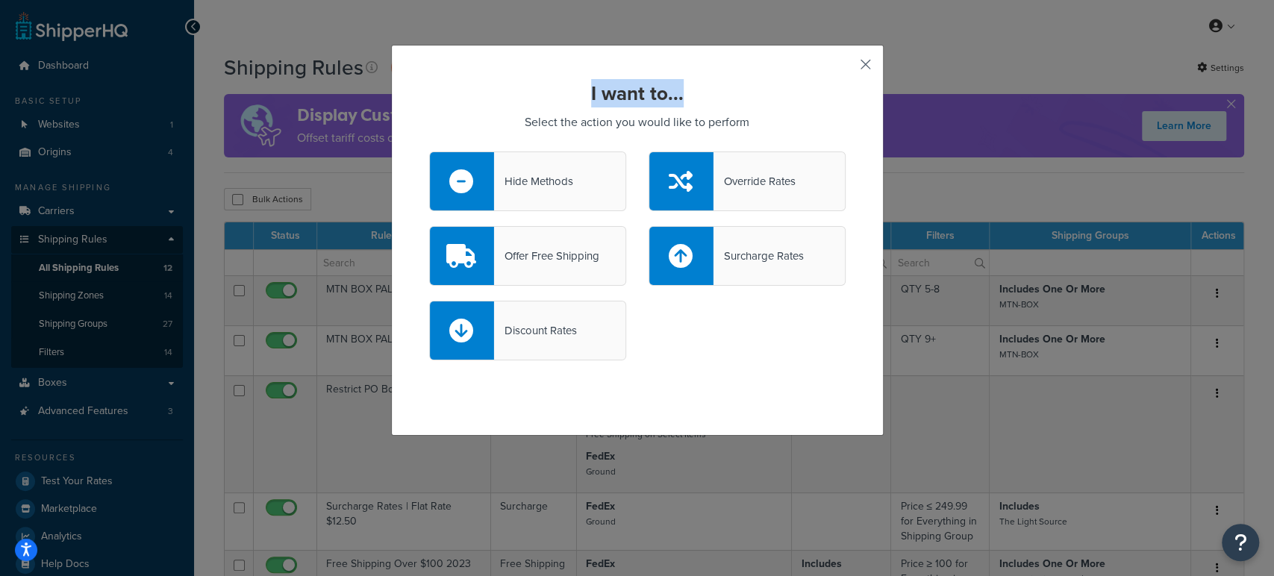
drag, startPoint x: 856, startPoint y: 74, endPoint x: 863, endPoint y: 66, distance: 10.6
click at [863, 66] on div "I want to... Select the action you would like to perform Hide Methods Override …" at bounding box center [637, 240] width 492 height 391
click at [845, 68] on button "button" at bounding box center [844, 70] width 4 height 4
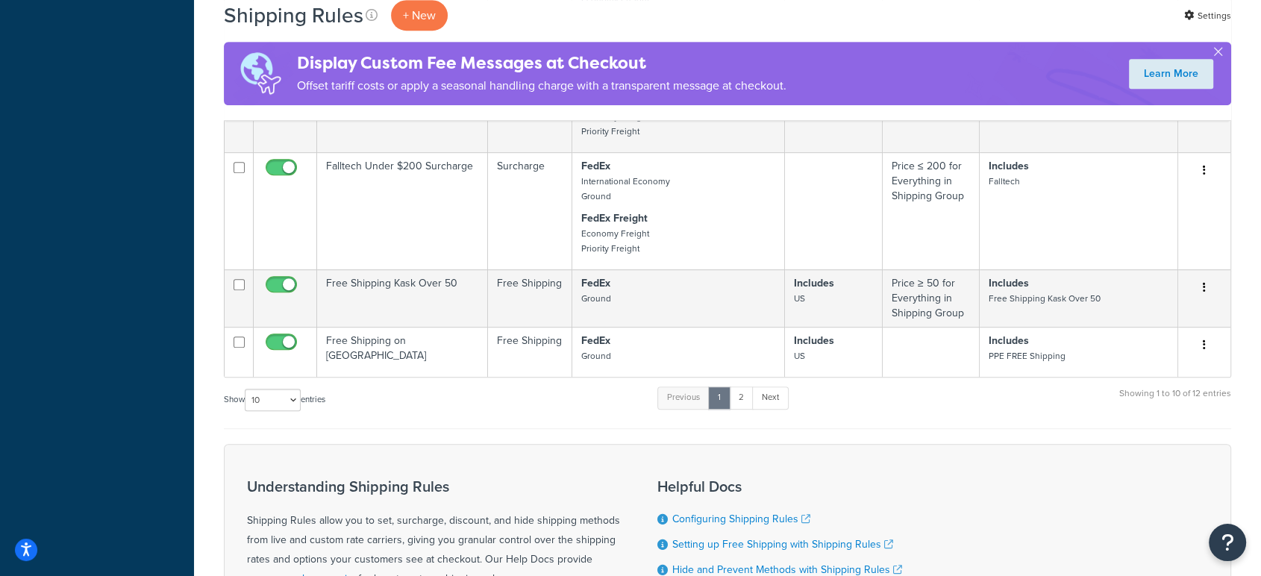
scroll to position [720, 0]
click at [742, 397] on link "2" at bounding box center [741, 397] width 25 height 22
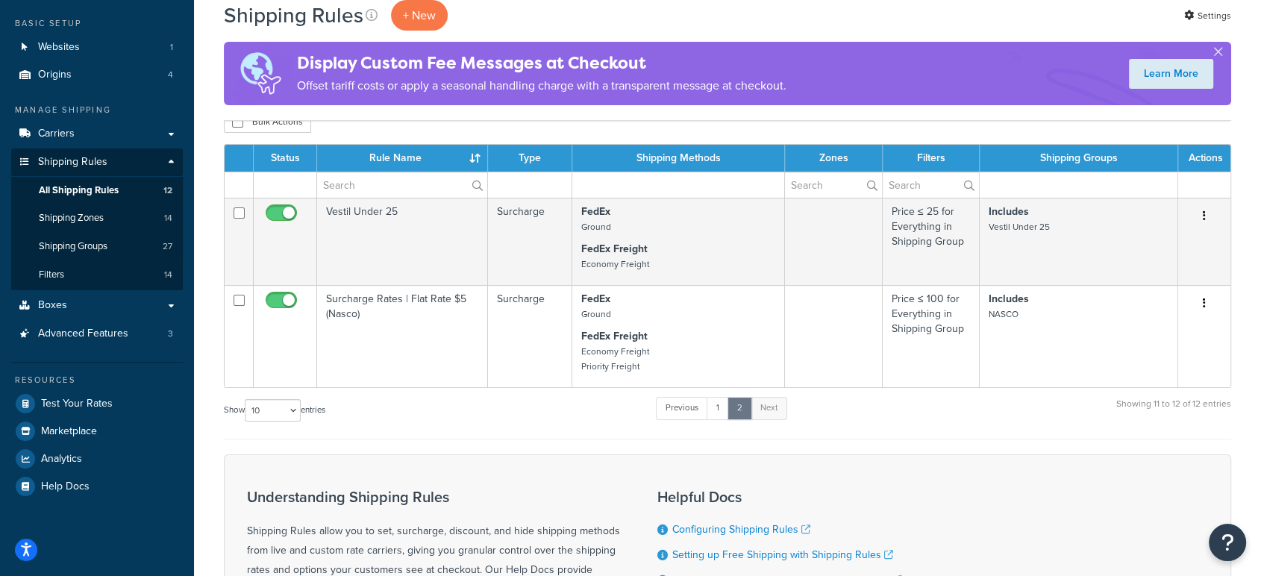
scroll to position [78, 0]
click at [54, 243] on span "Shipping Groups" at bounding box center [73, 246] width 69 height 13
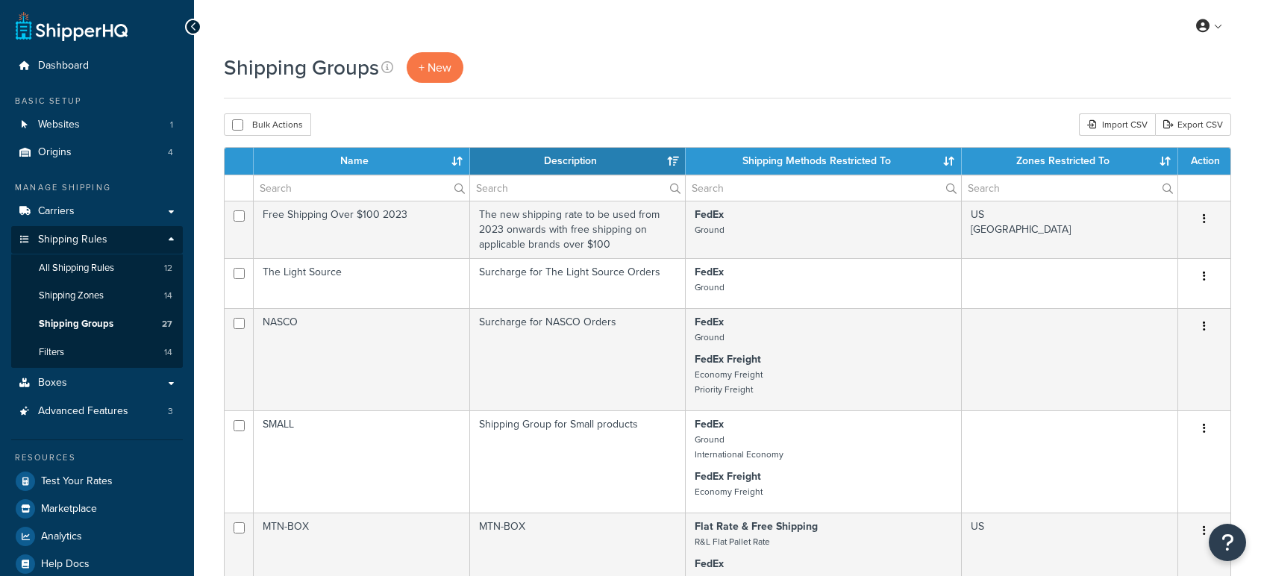
select select "15"
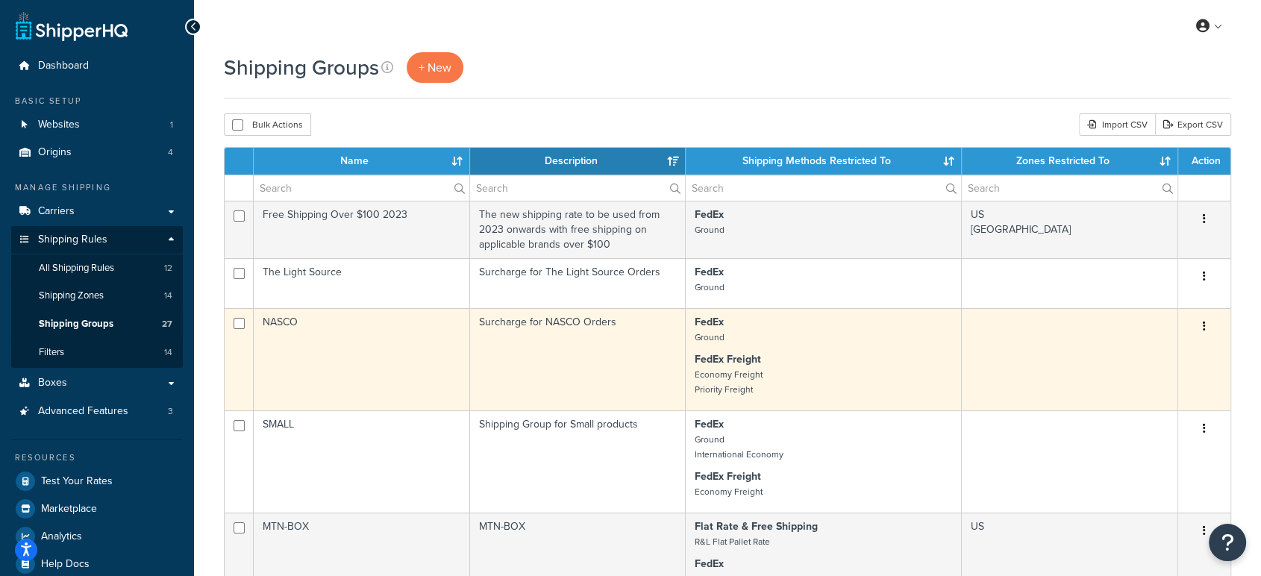
click at [348, 342] on td "NASCO" at bounding box center [362, 359] width 216 height 102
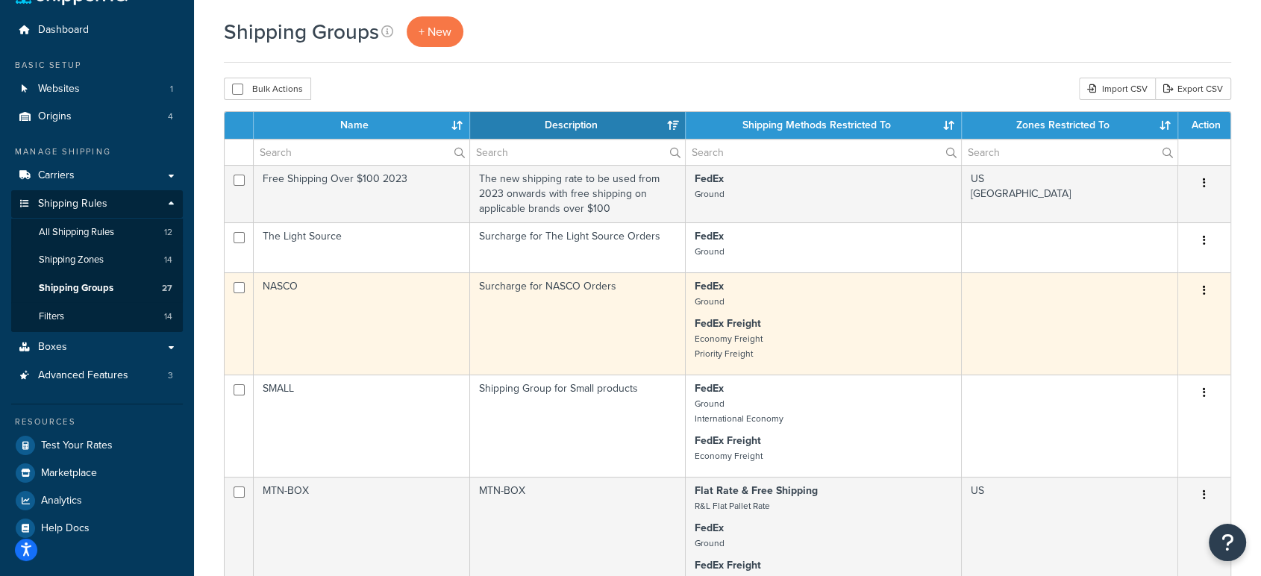
scroll to position [63, 0]
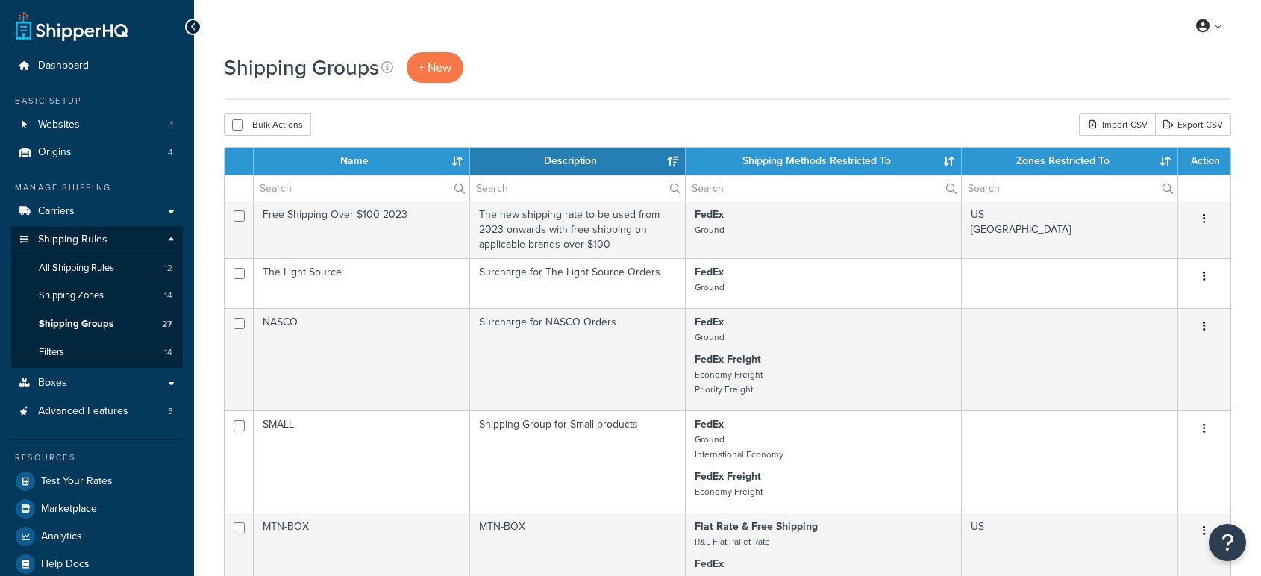
select select "15"
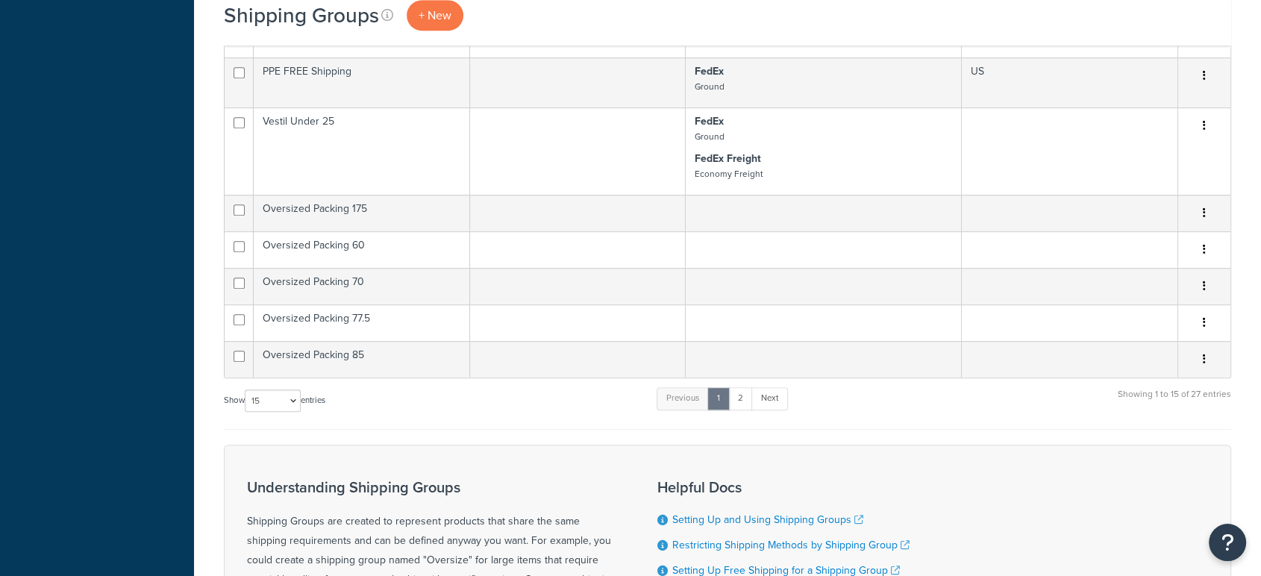
scroll to position [1029, 0]
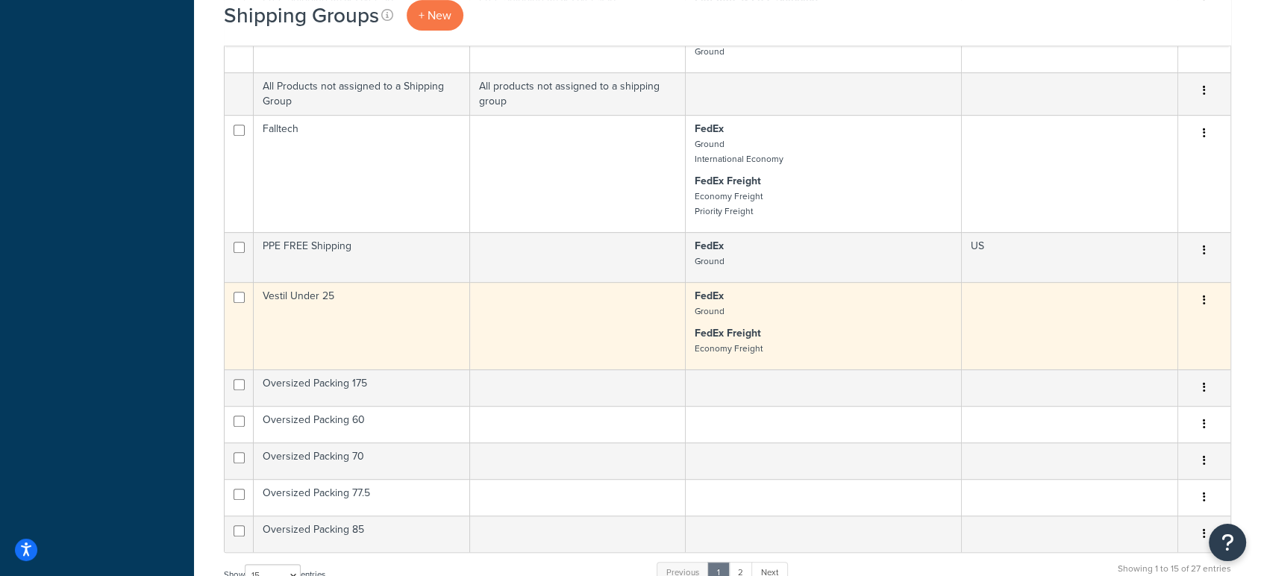
click at [387, 340] on td "Vestil Under 25" at bounding box center [362, 325] width 216 height 87
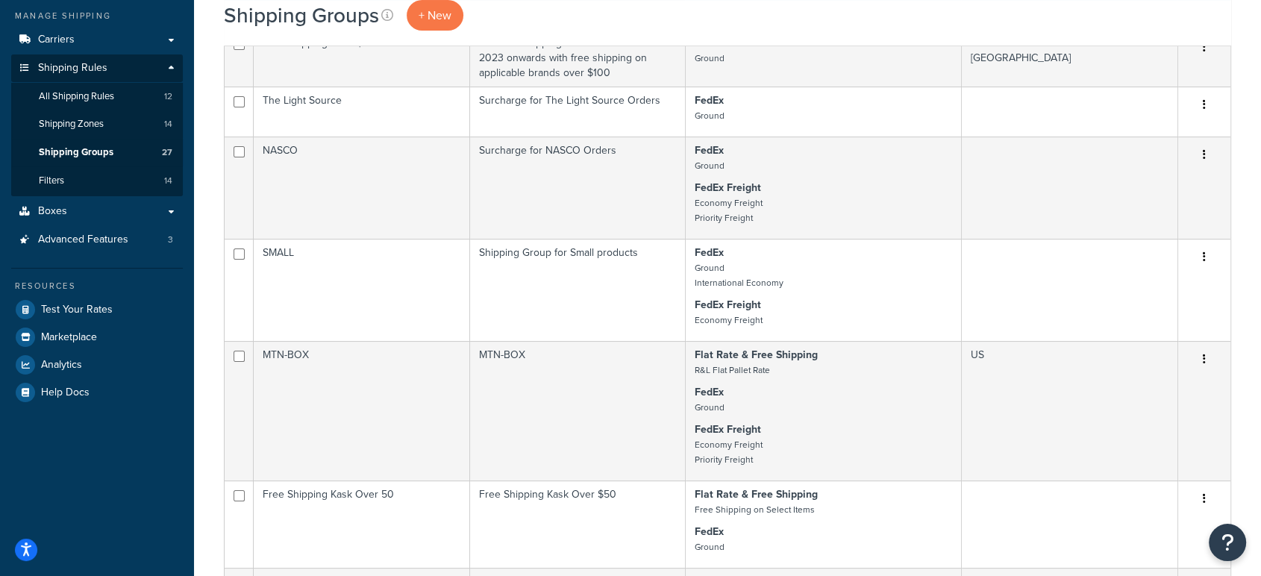
scroll to position [0, 0]
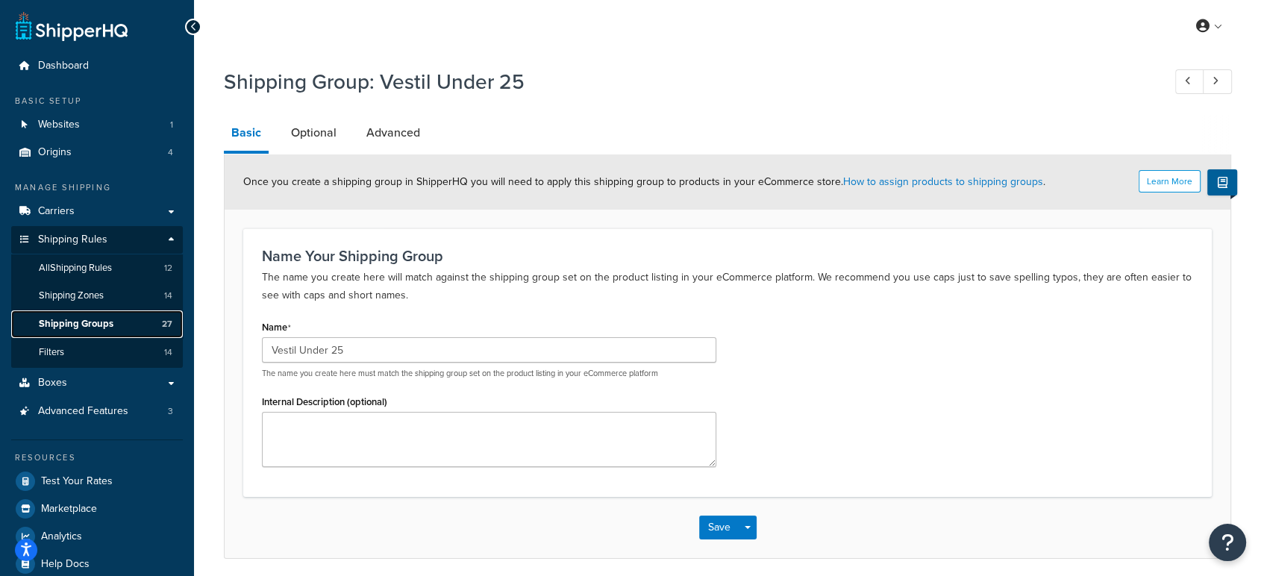
click at [93, 316] on link "Shipping Groups 27" at bounding box center [97, 324] width 172 height 28
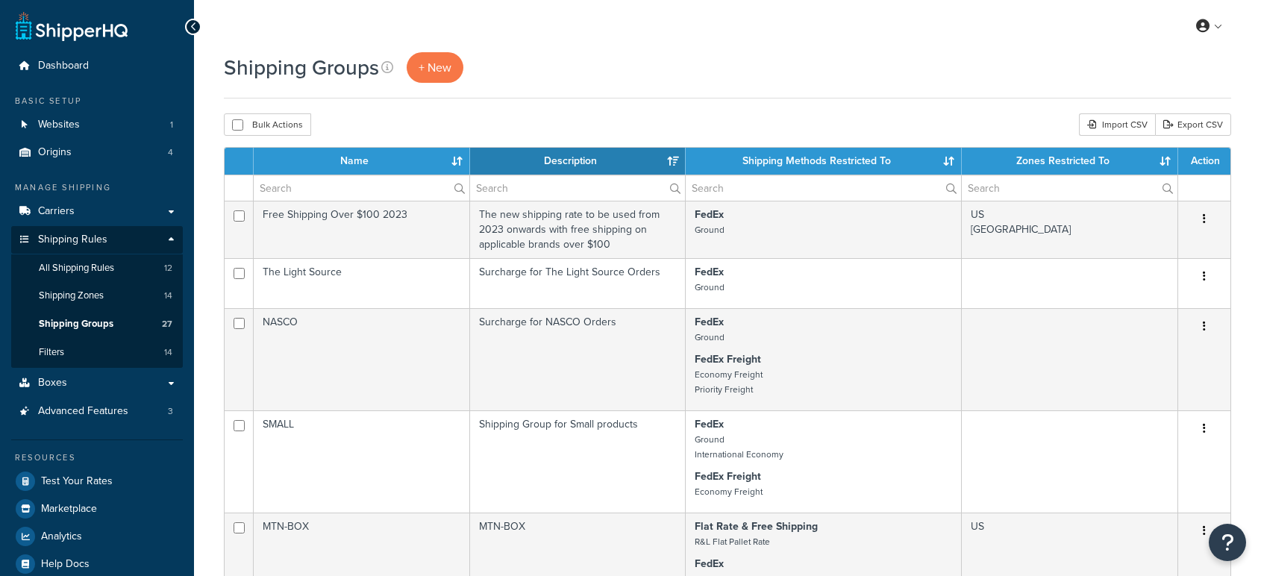
select select "15"
click at [383, 194] on input "text" at bounding box center [362, 187] width 216 height 25
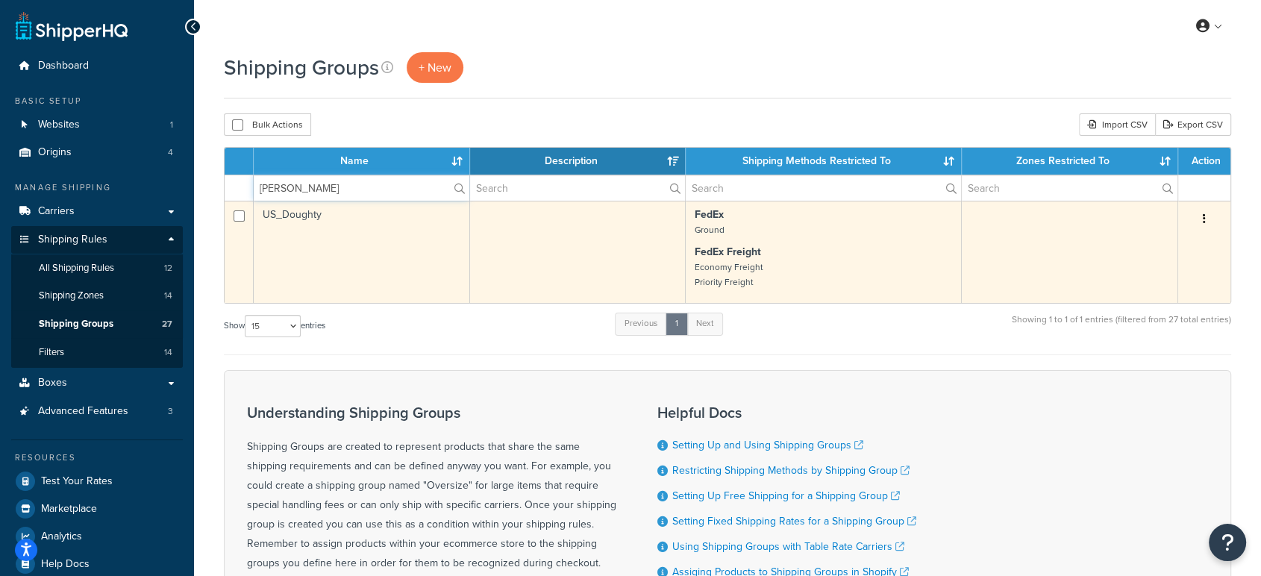
type input "[PERSON_NAME]"
click at [237, 214] on input "checkbox" at bounding box center [239, 215] width 11 height 11
checkbox input "true"
click at [290, 219] on td "US_Doughty" at bounding box center [362, 252] width 216 height 102
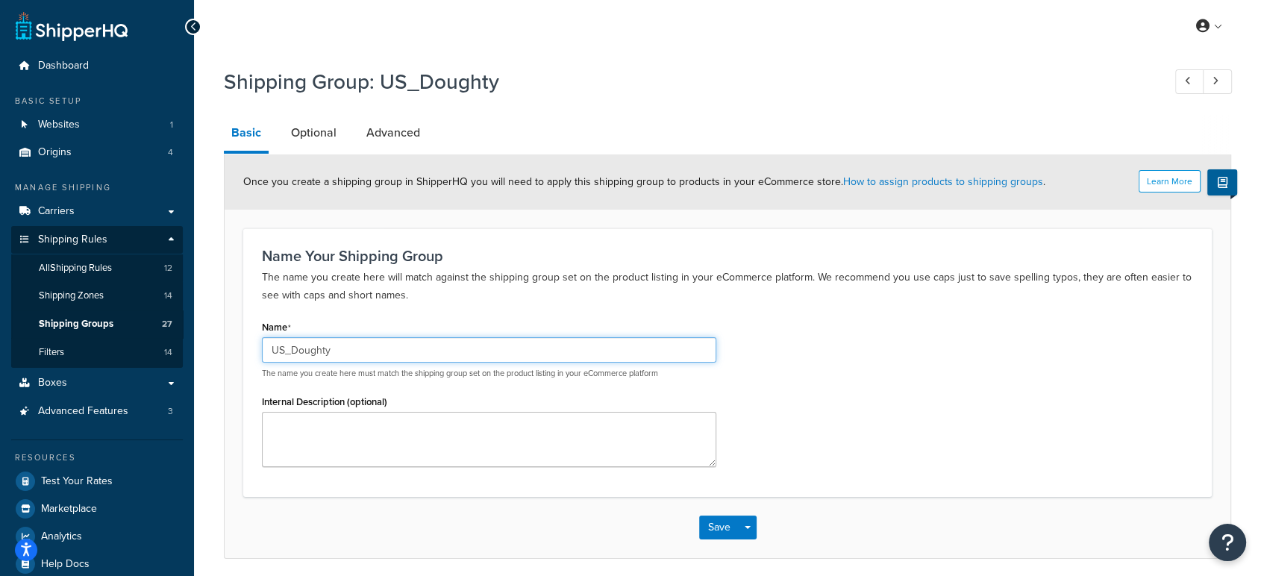
click at [296, 348] on input "US_Doughty" at bounding box center [489, 349] width 454 height 25
drag, startPoint x: 292, startPoint y: 350, endPoint x: 233, endPoint y: 344, distance: 59.2
click at [233, 344] on form "Learn More Once you create a shipping group in ShipperHQ you will need to apply…" at bounding box center [728, 355] width 1006 height 403
click at [328, 354] on input "Doughty" at bounding box center [489, 349] width 454 height 25
paste input "US_"
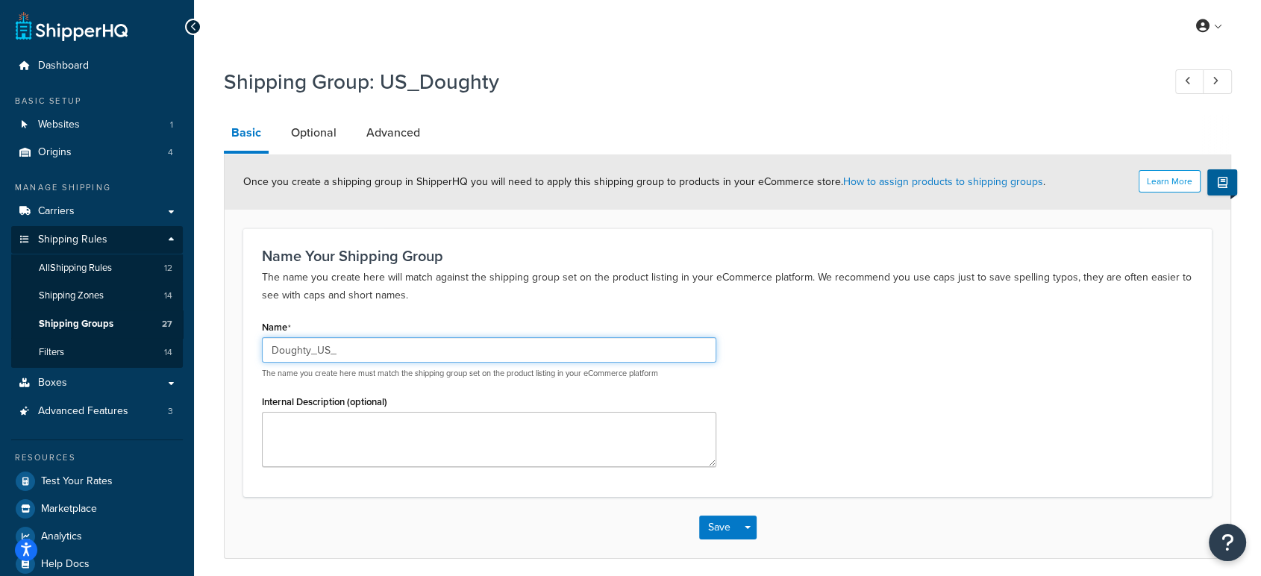
click at [341, 352] on input "Doughty_US_" at bounding box center [489, 349] width 454 height 25
click at [329, 349] on input "Doughty_US_shipping" at bounding box center [489, 349] width 454 height 25
type input "Doughty_us_shipping"
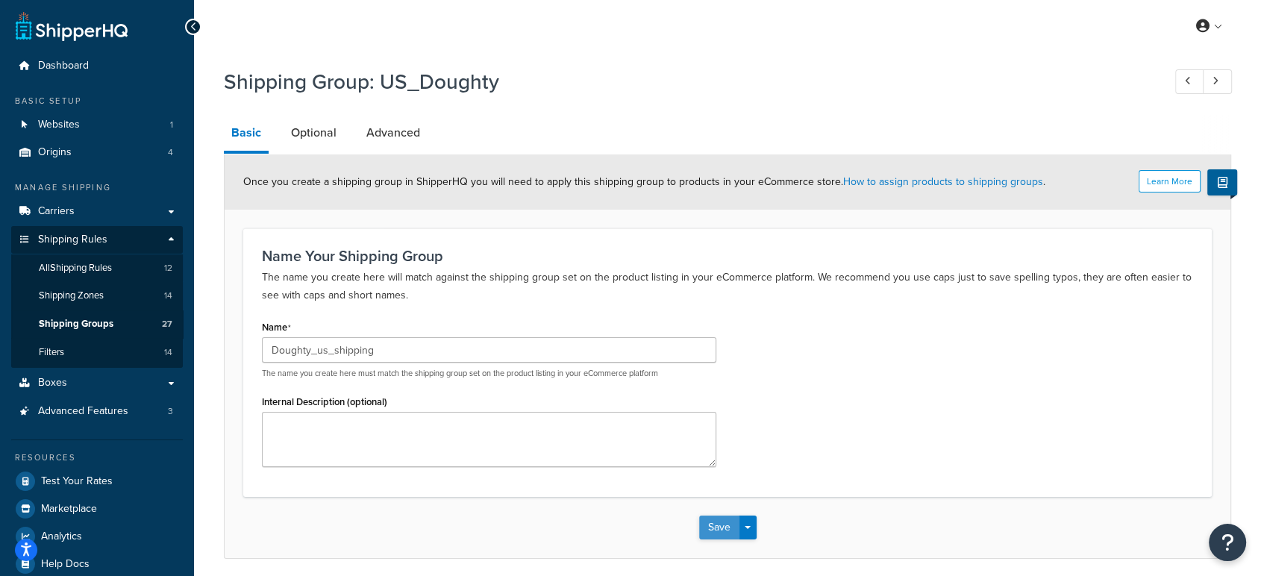
click at [722, 525] on button "Save" at bounding box center [719, 528] width 40 height 24
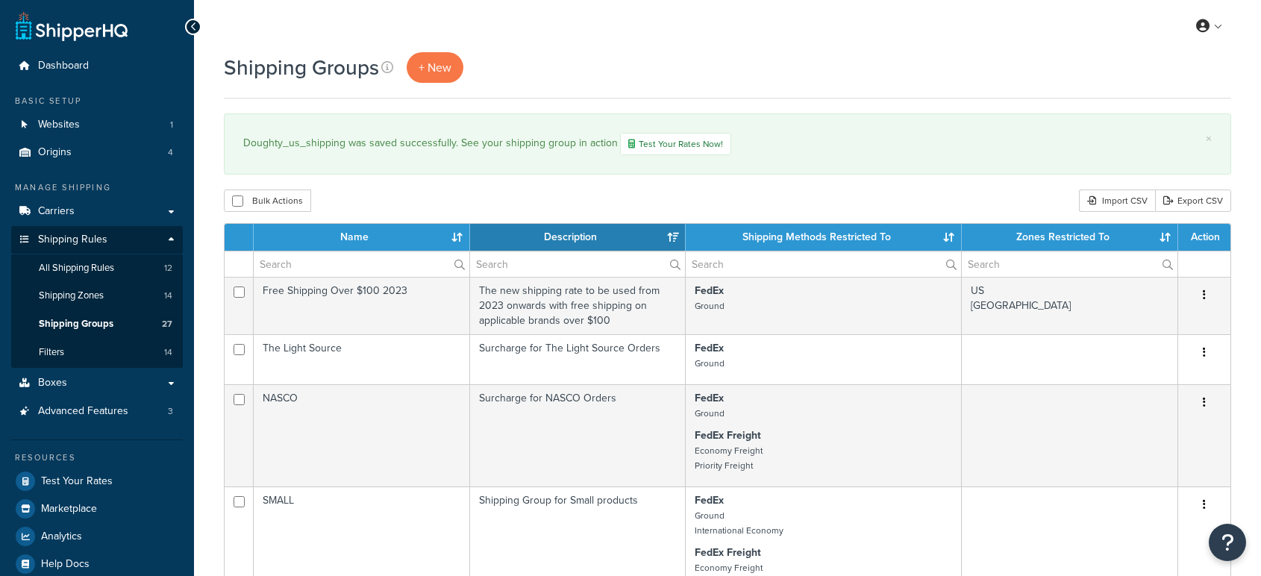
select select "15"
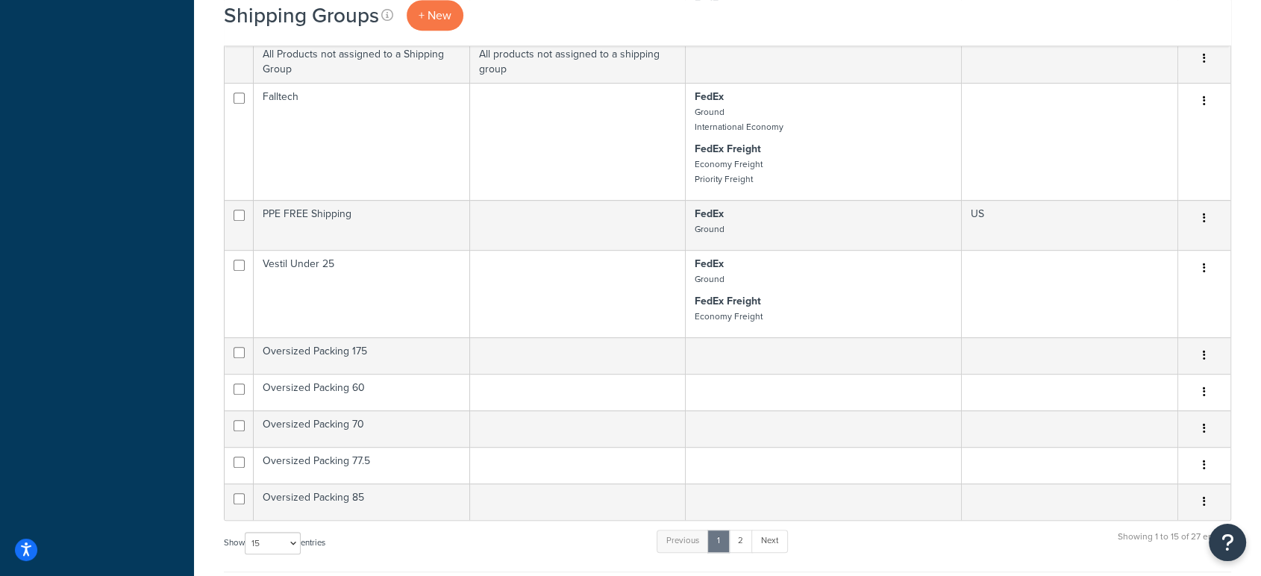
scroll to position [776, 0]
click at [745, 542] on link "2" at bounding box center [740, 540] width 25 height 22
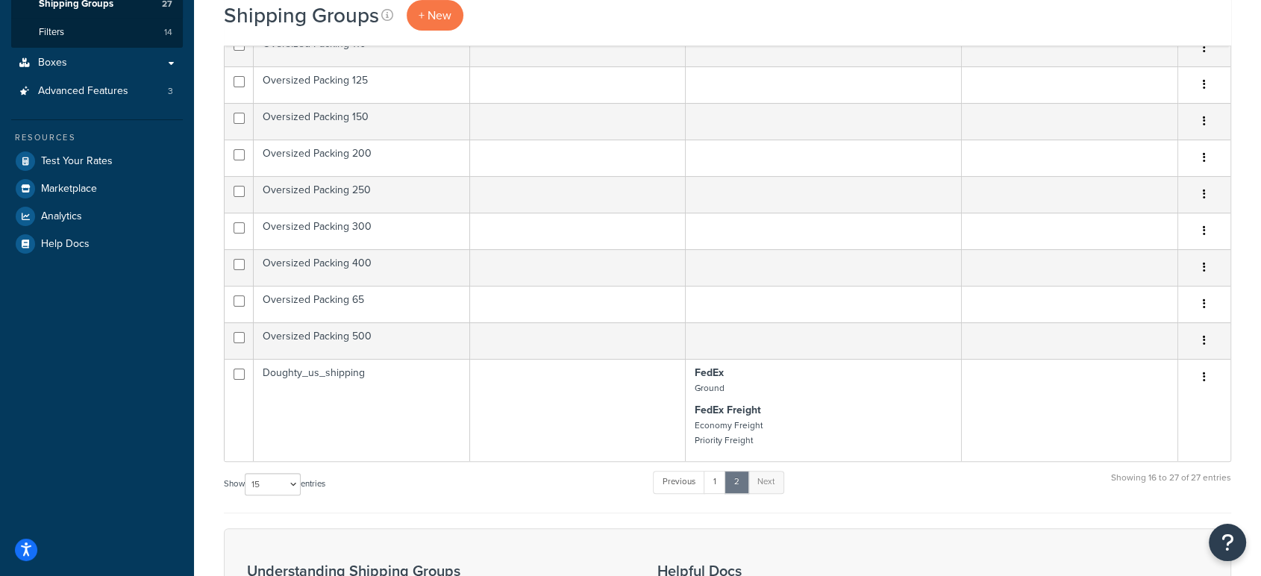
scroll to position [319, 0]
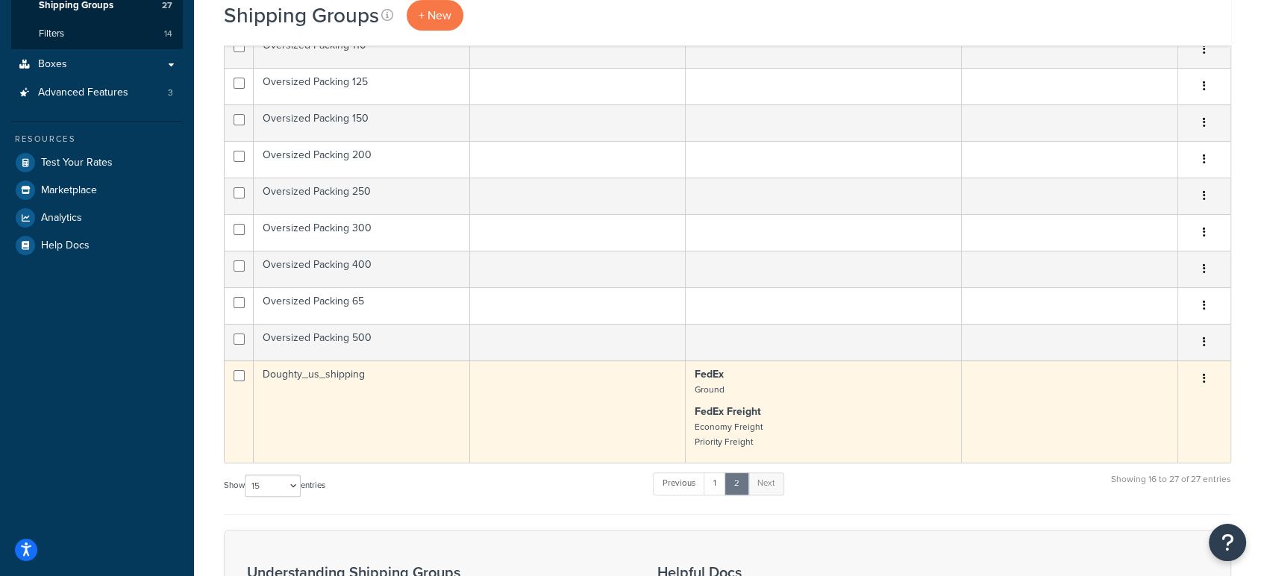
click at [318, 374] on td "Doughty_us_shipping" at bounding box center [362, 411] width 216 height 102
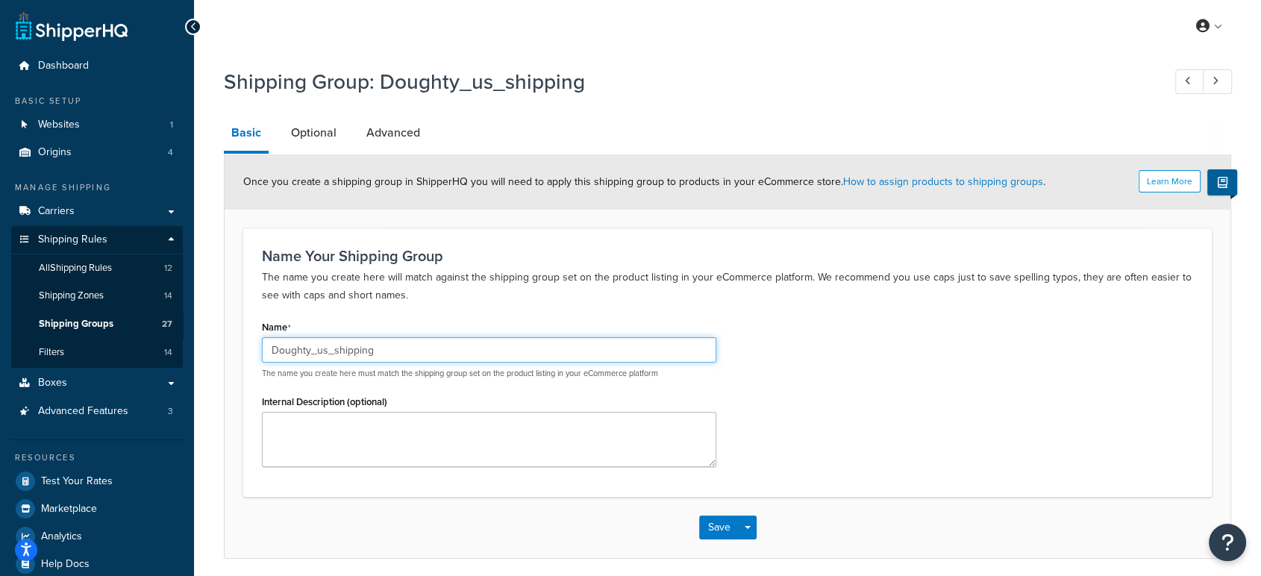
click at [316, 352] on input "Doughty_us_shipping" at bounding box center [489, 349] width 454 height 25
click at [328, 354] on input "Doughty us_shipping" at bounding box center [489, 349] width 454 height 25
type input "[PERSON_NAME] us shipping"
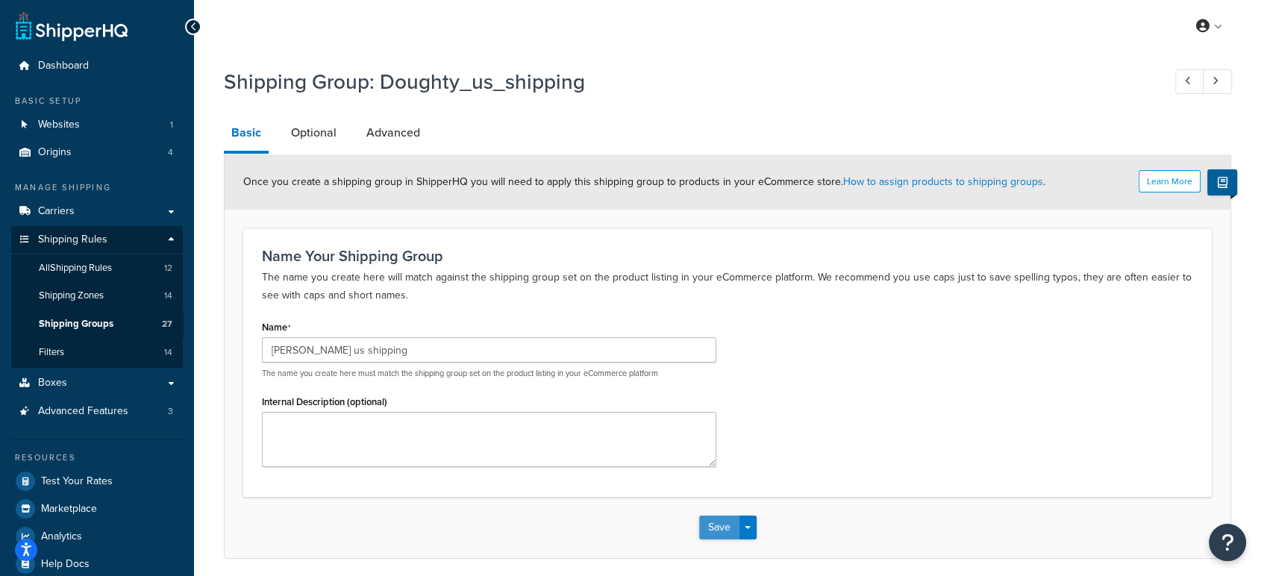
click at [711, 522] on button "Save" at bounding box center [719, 528] width 40 height 24
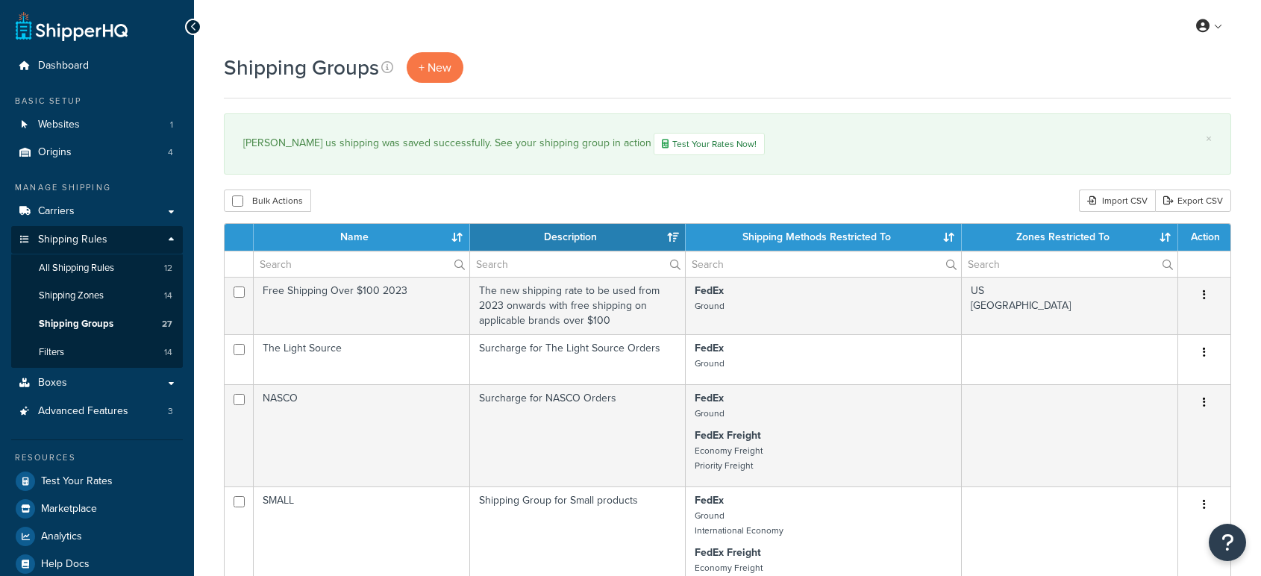
select select "15"
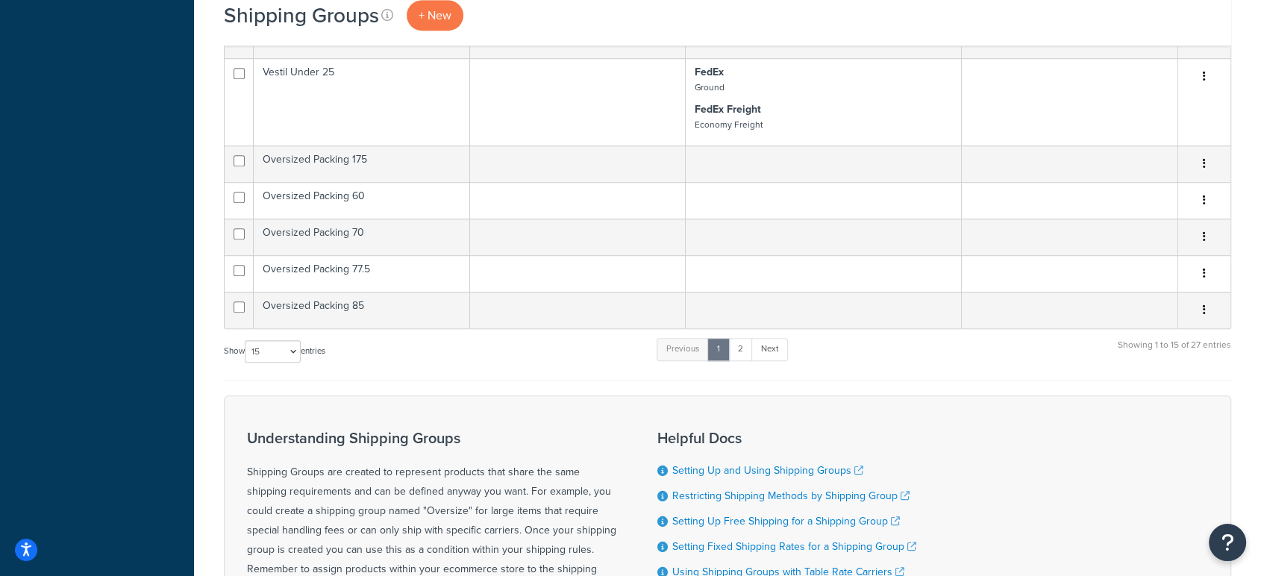
scroll to position [922, 0]
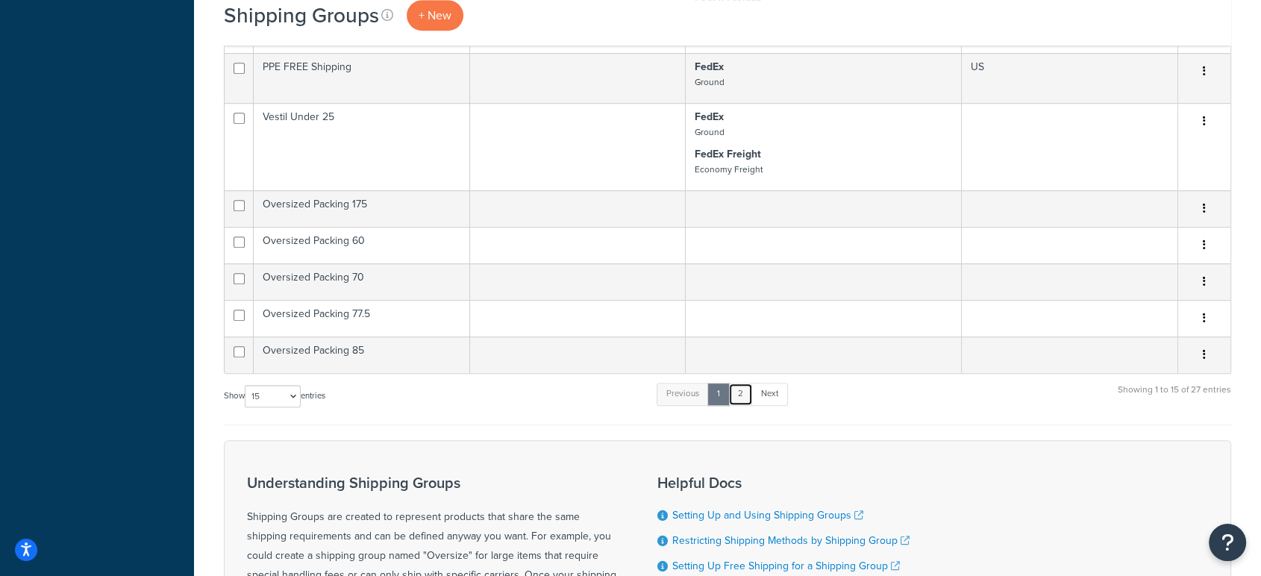
click at [739, 392] on link "2" at bounding box center [740, 394] width 25 height 22
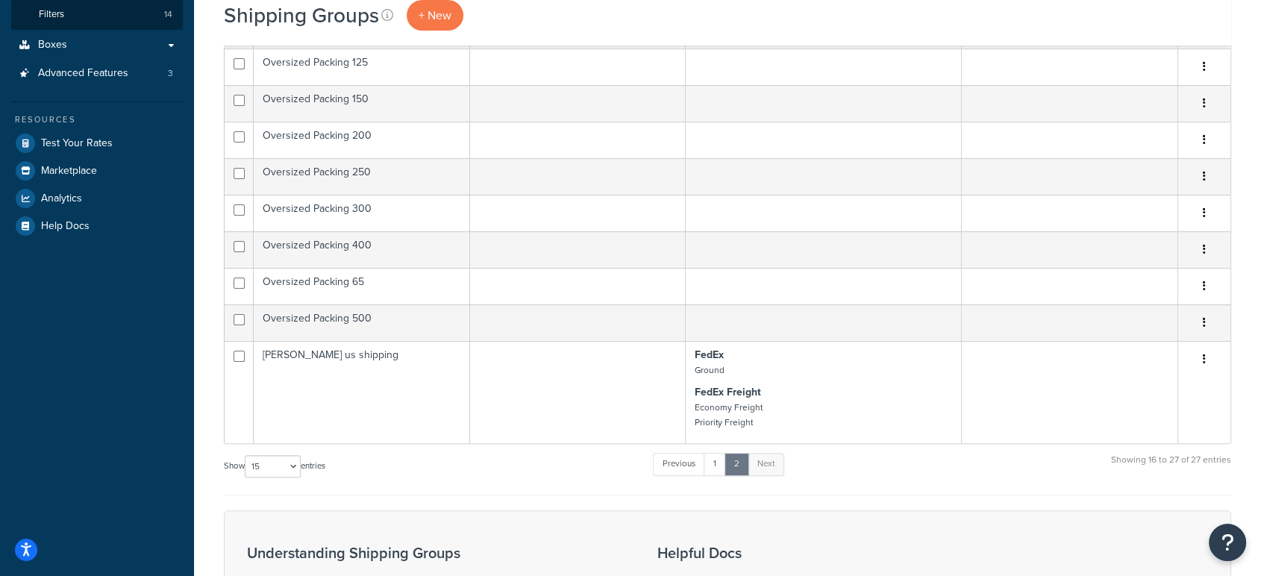
scroll to position [265, 0]
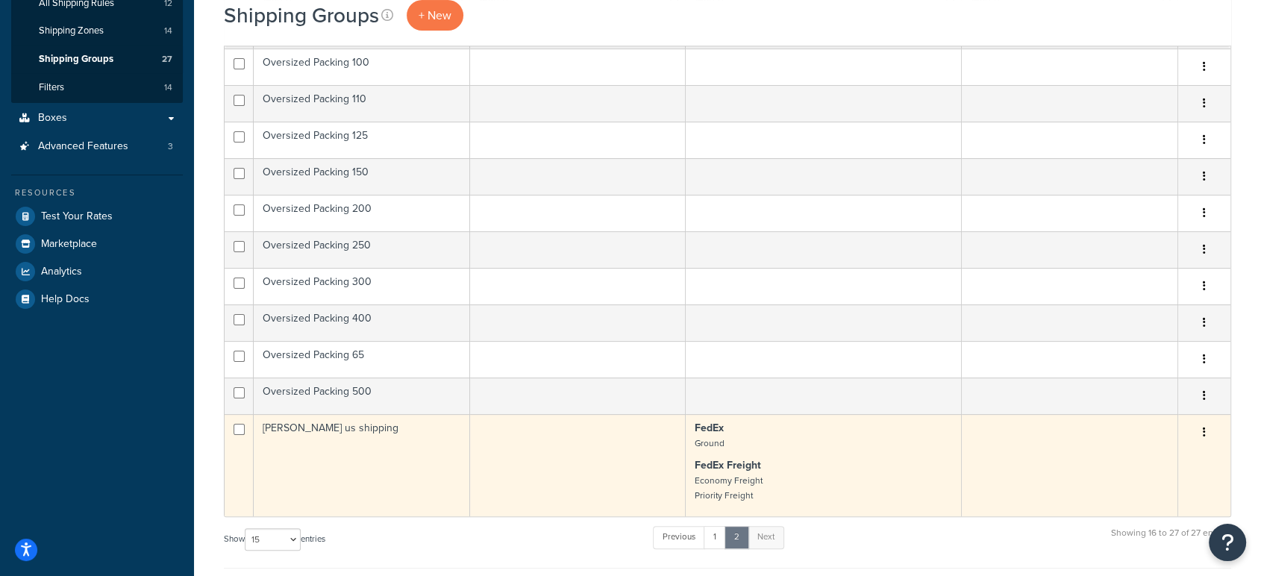
click at [357, 424] on td "Doughty us shipping" at bounding box center [362, 465] width 216 height 102
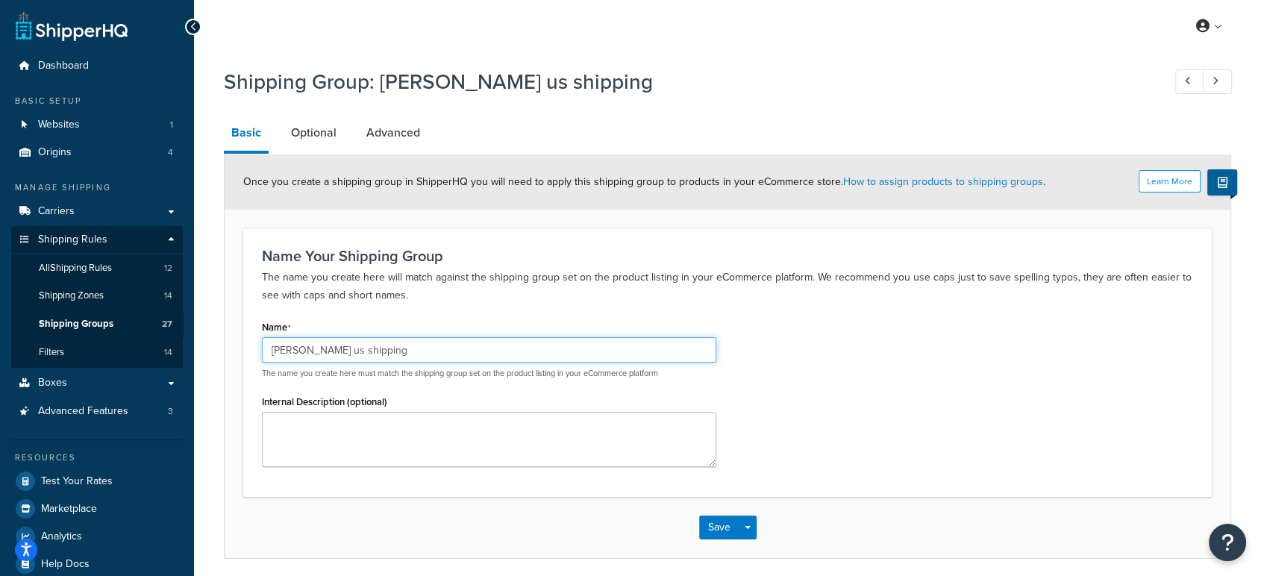
drag, startPoint x: 310, startPoint y: 349, endPoint x: 389, endPoint y: 347, distance: 79.1
click at [389, 347] on input "[PERSON_NAME] us shipping" at bounding box center [489, 349] width 454 height 25
type input "[PERSON_NAME] us"
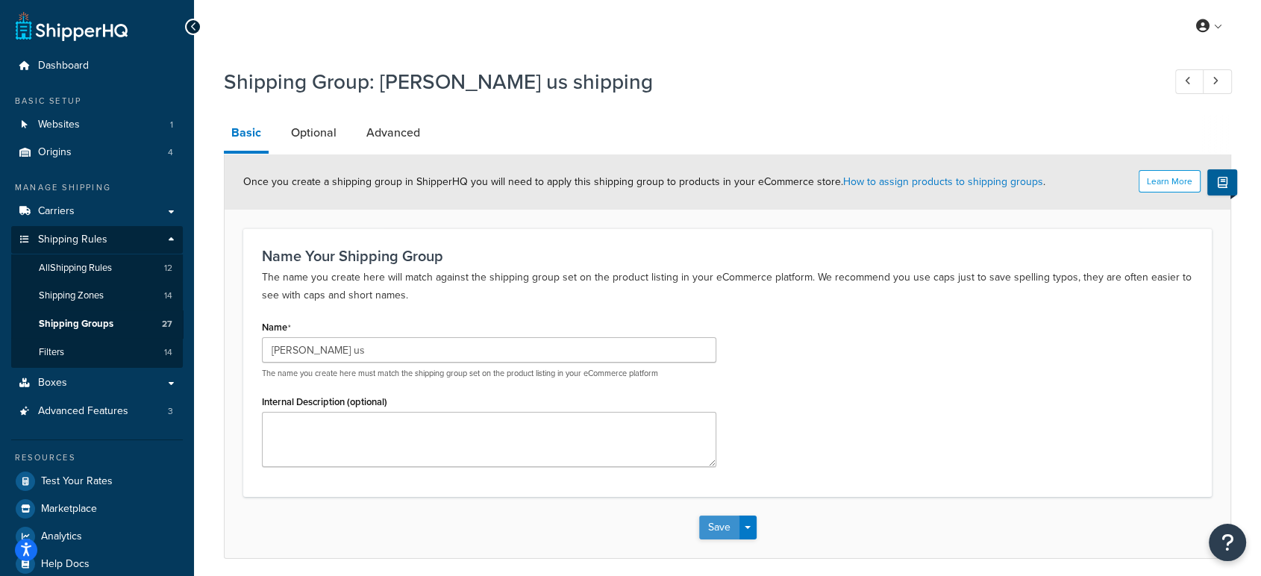
click at [714, 523] on button "Save" at bounding box center [719, 528] width 40 height 24
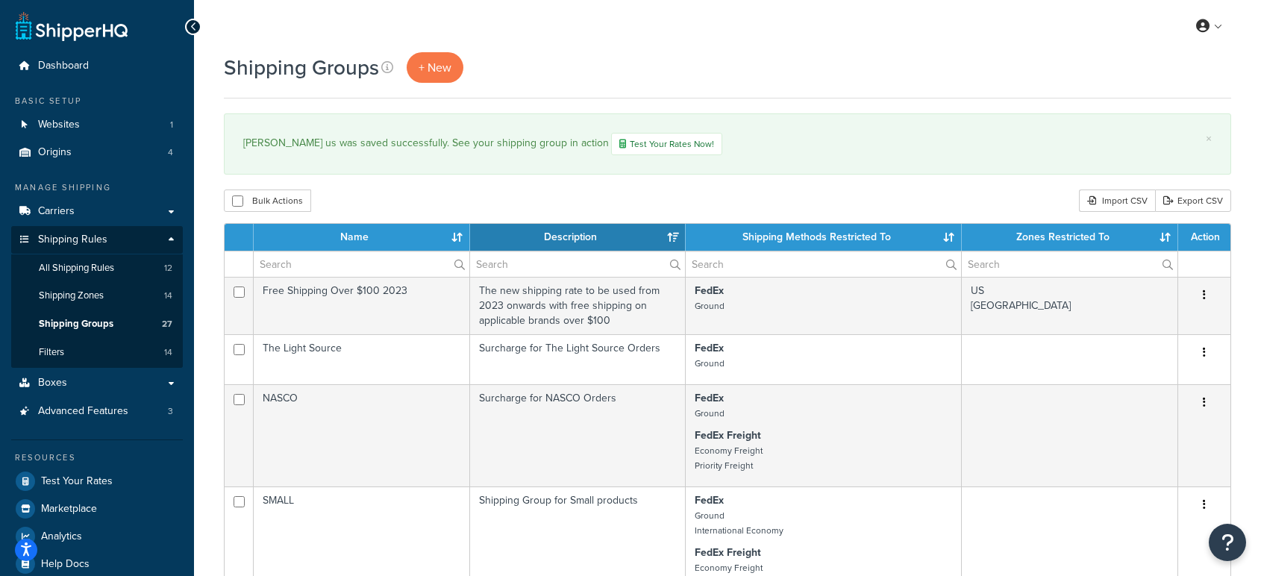
select select "15"
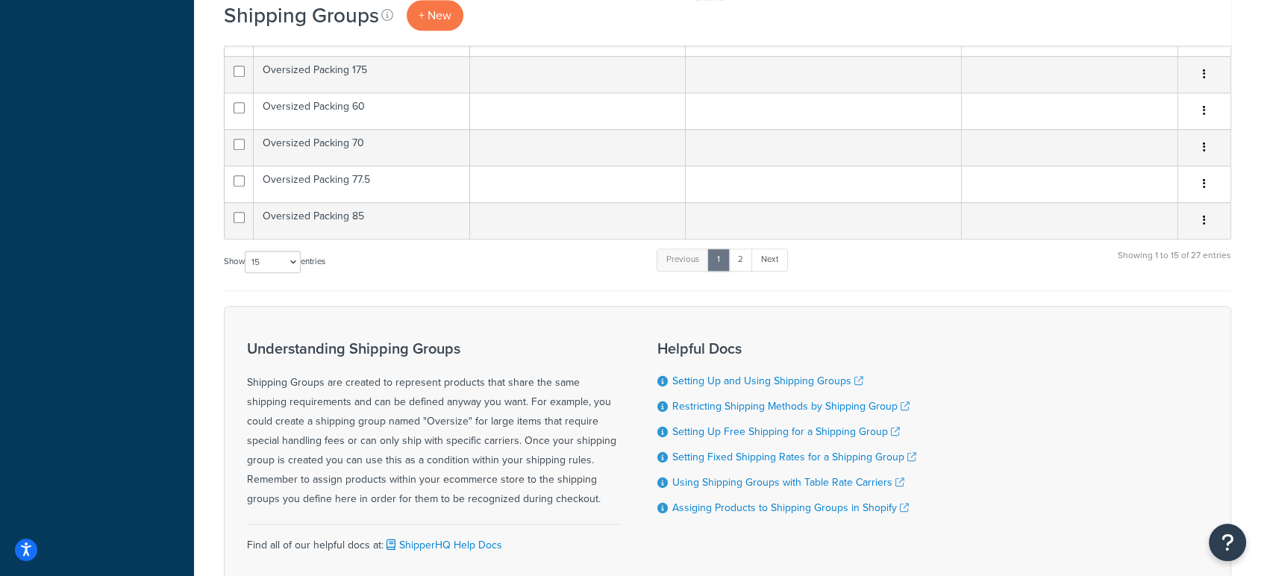
scroll to position [1167, 0]
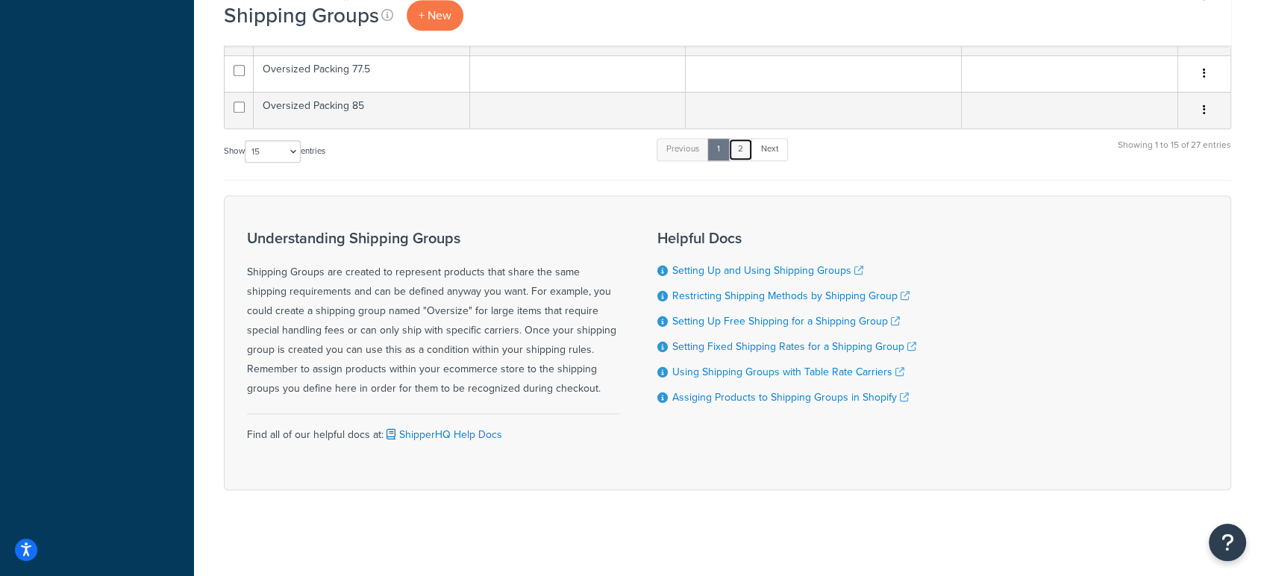
click at [740, 155] on link "2" at bounding box center [740, 149] width 25 height 22
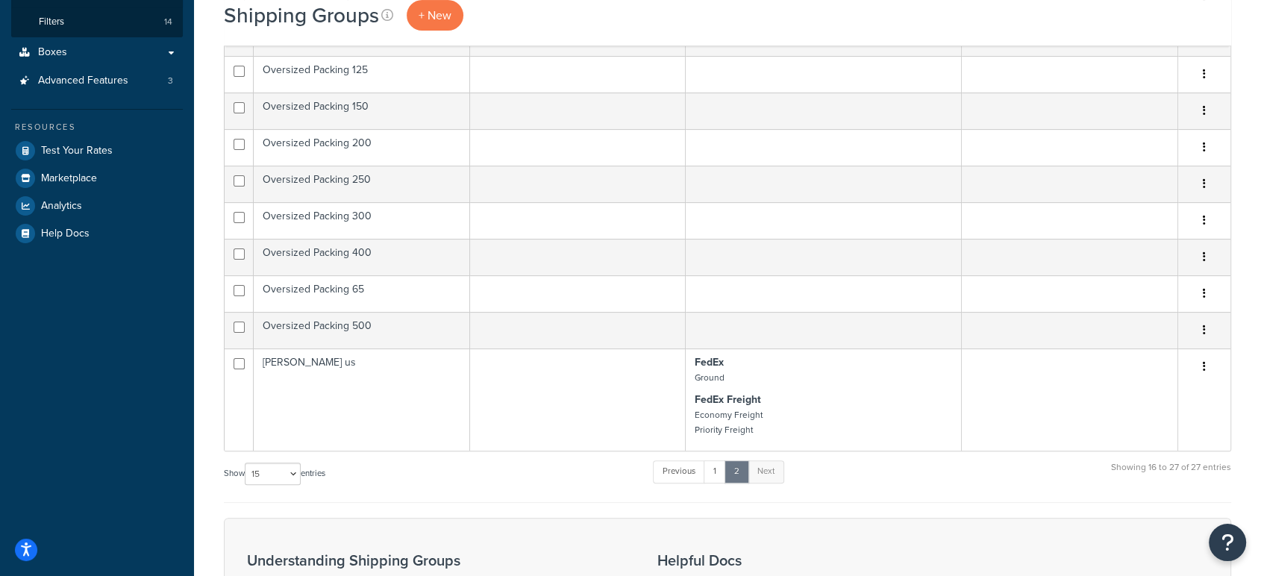
scroll to position [333, 0]
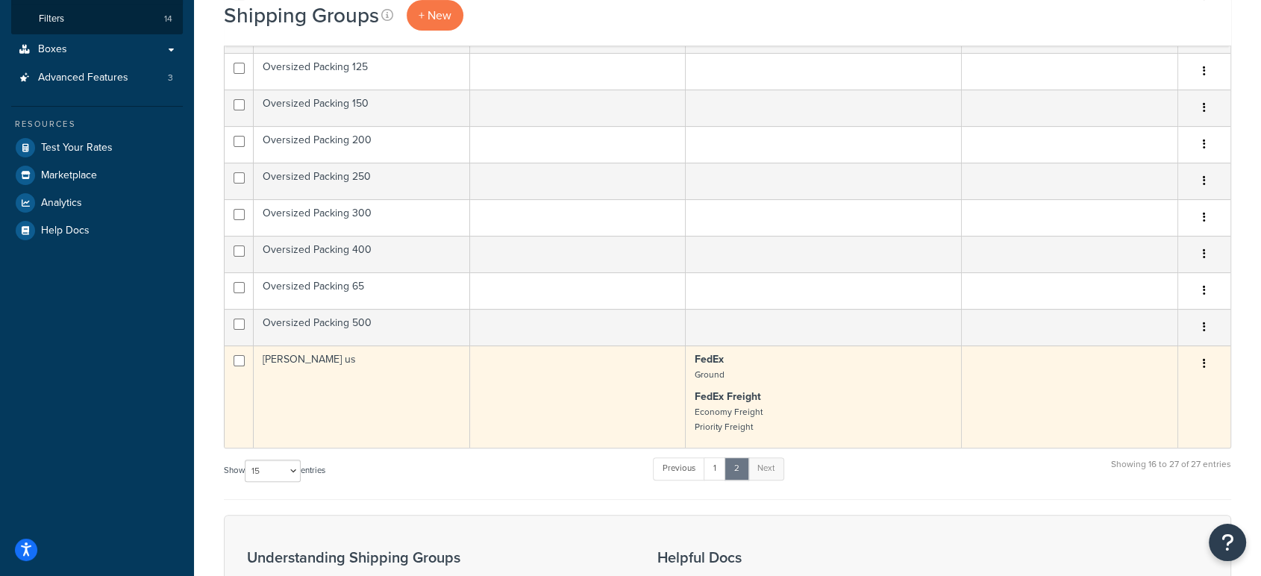
click at [306, 369] on td "[PERSON_NAME] us" at bounding box center [362, 396] width 216 height 102
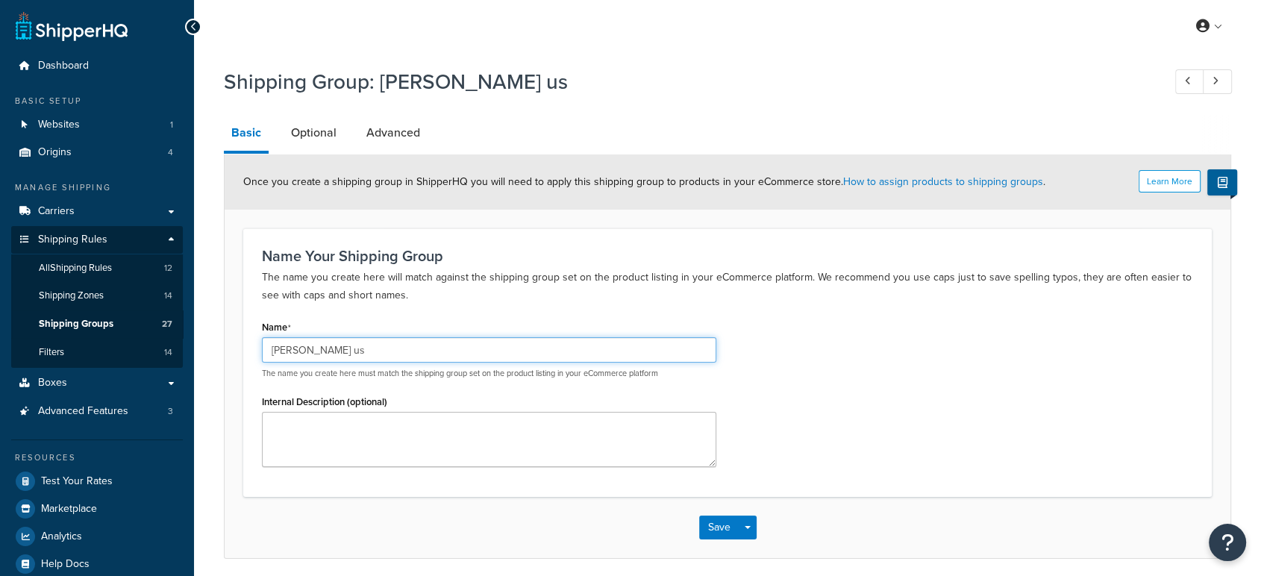
drag, startPoint x: 0, startPoint y: 0, endPoint x: 330, endPoint y: 348, distance: 479.7
click at [330, 348] on input "[PERSON_NAME] us" at bounding box center [489, 349] width 454 height 25
type input "[PERSON_NAME] US"
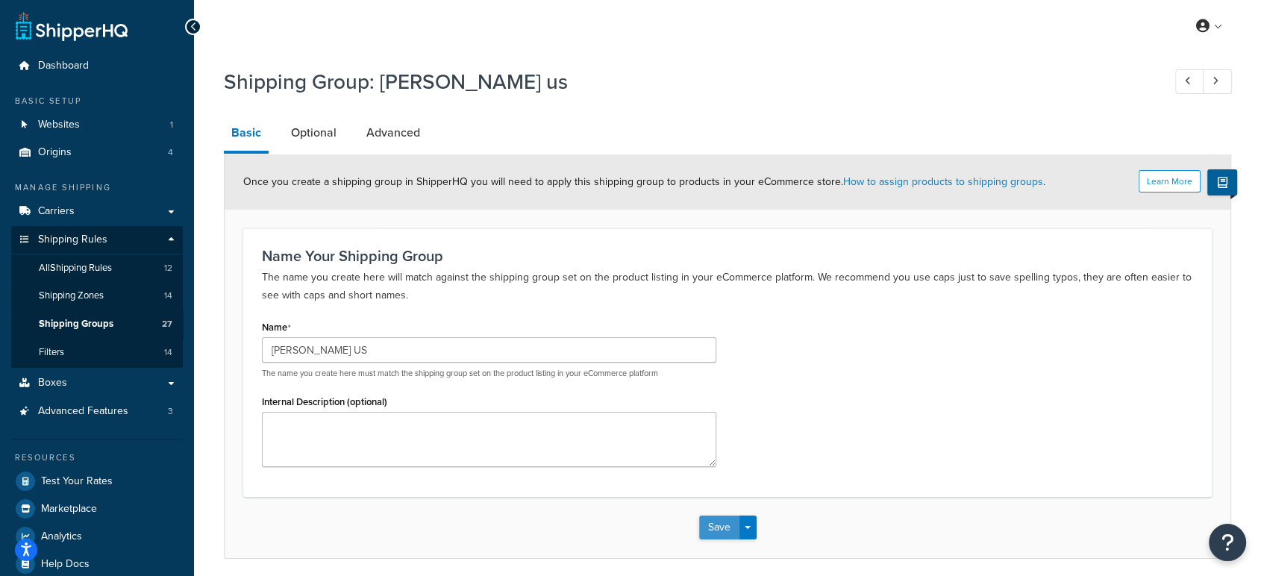
click at [699, 522] on button "Save" at bounding box center [719, 528] width 40 height 24
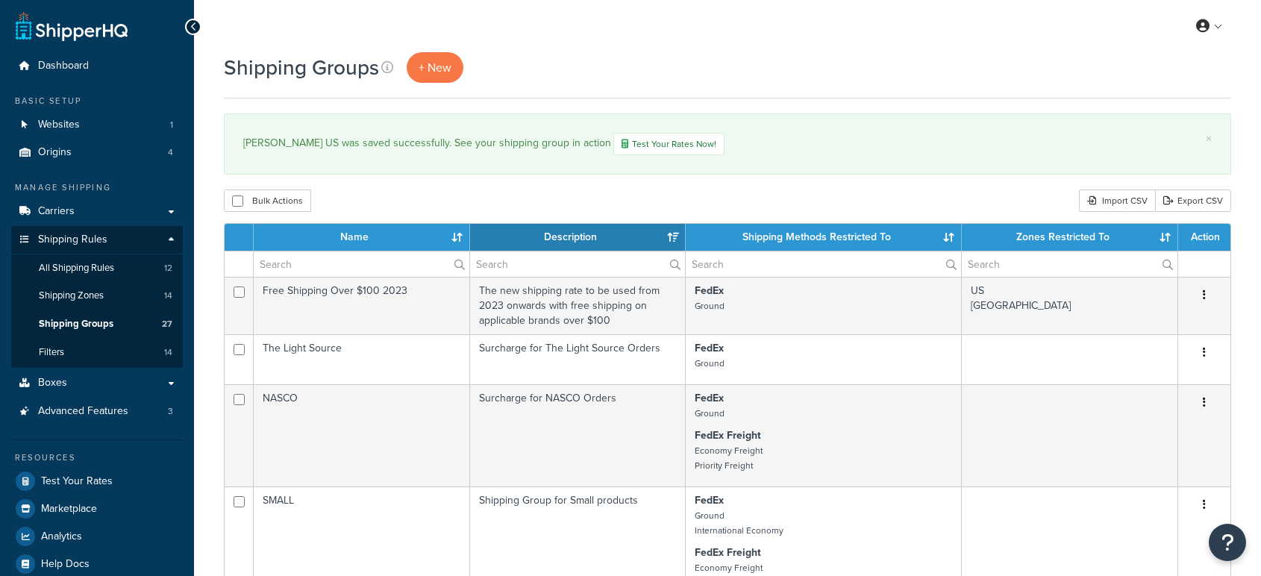
select select "15"
